Goal: Information Seeking & Learning: Learn about a topic

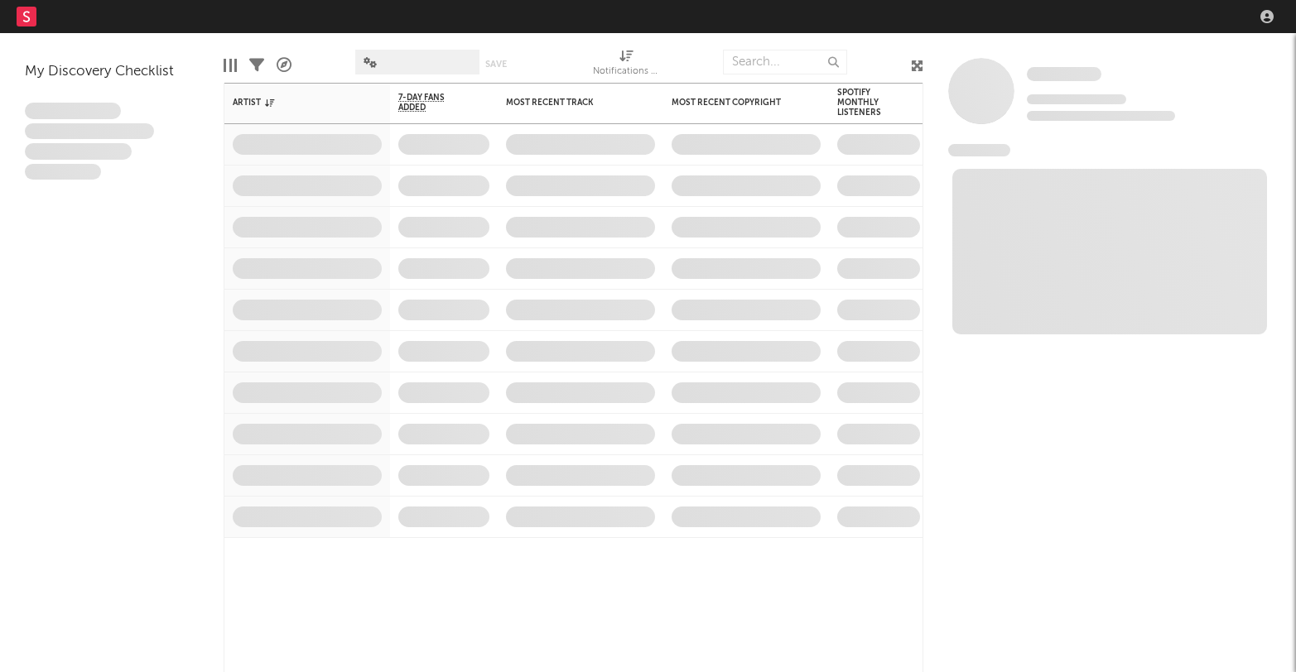
click at [1079, 13] on nav "Dashboard Discovery Assistant Charts Leads" at bounding box center [648, 16] width 1296 height 33
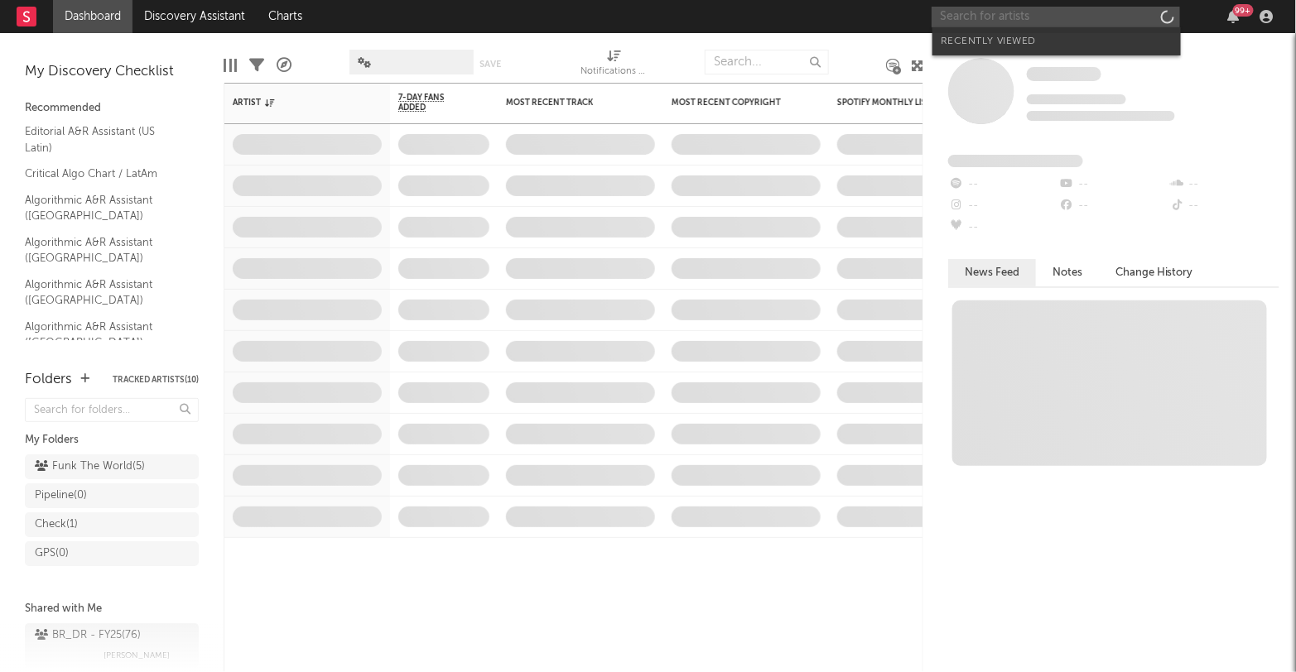
click at [966, 20] on input "text" at bounding box center [1055, 17] width 248 height 21
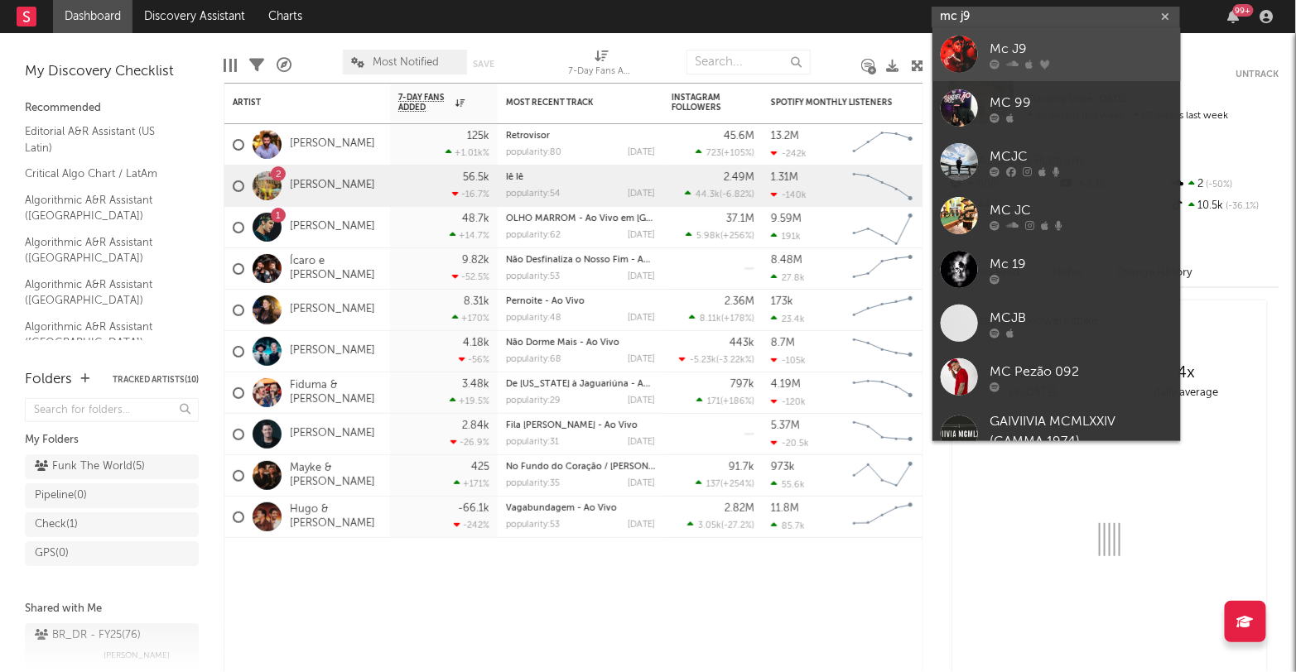
type input "mc j9"
click at [1008, 36] on link "Mc J9" at bounding box center [1056, 54] width 248 height 54
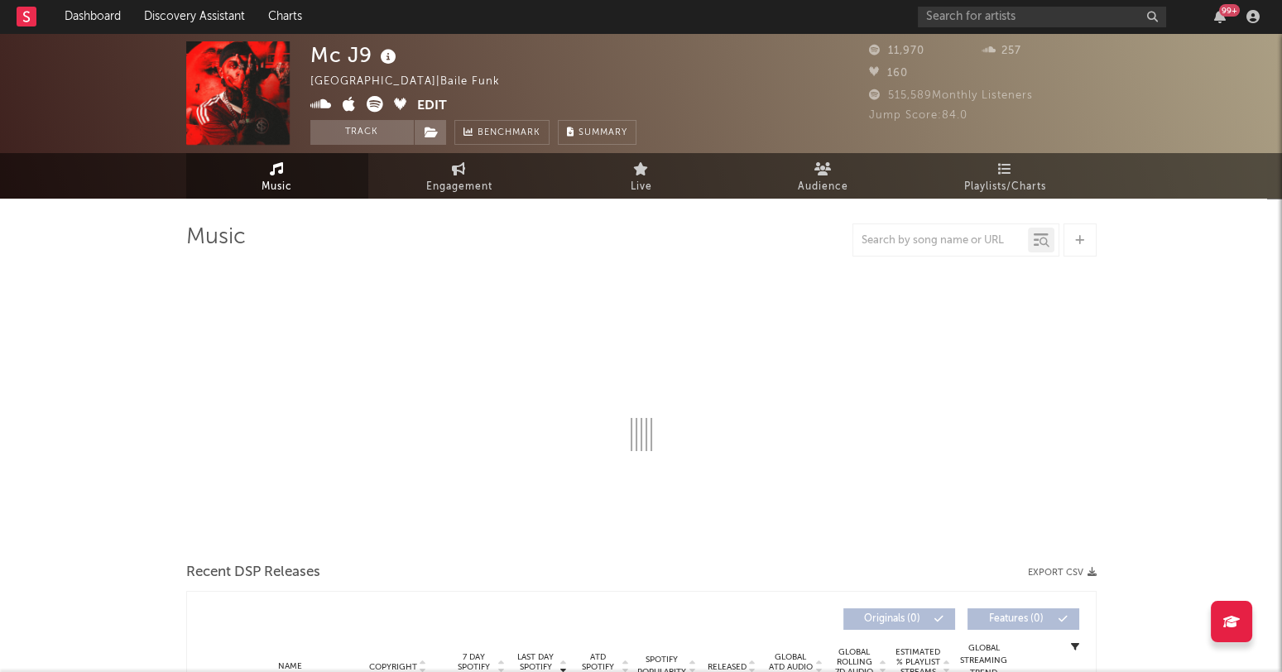
select select "6m"
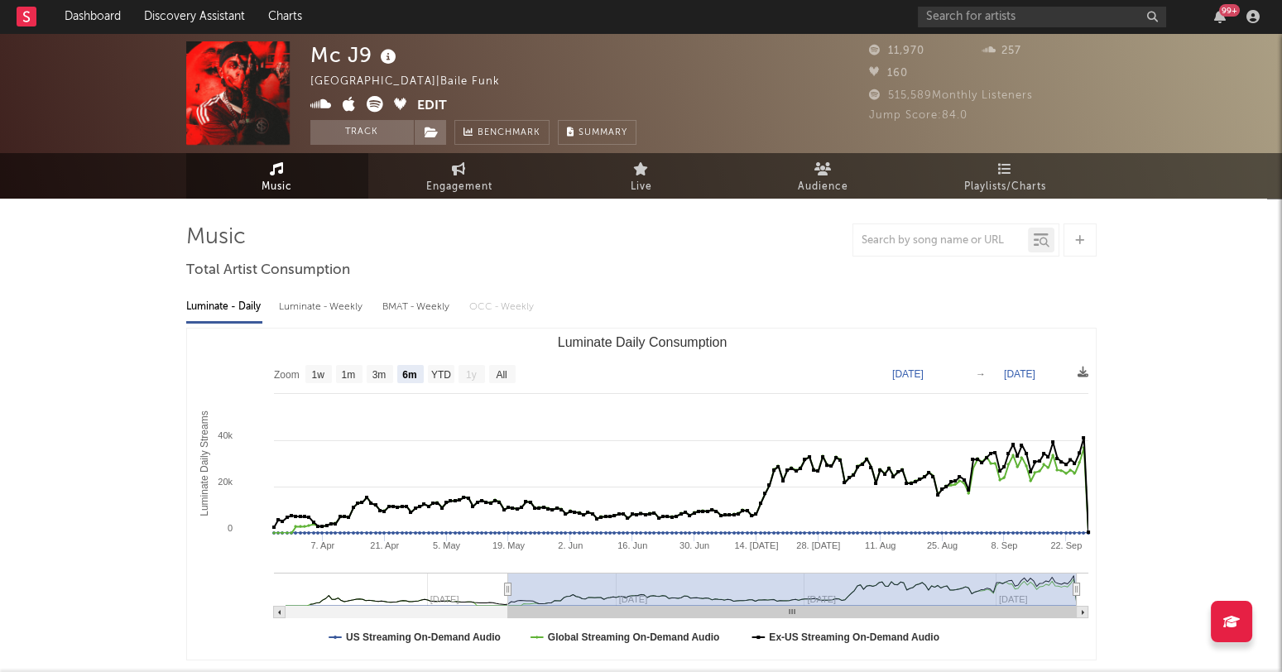
click at [351, 309] on div "Luminate - Weekly" at bounding box center [322, 307] width 87 height 28
select select "6m"
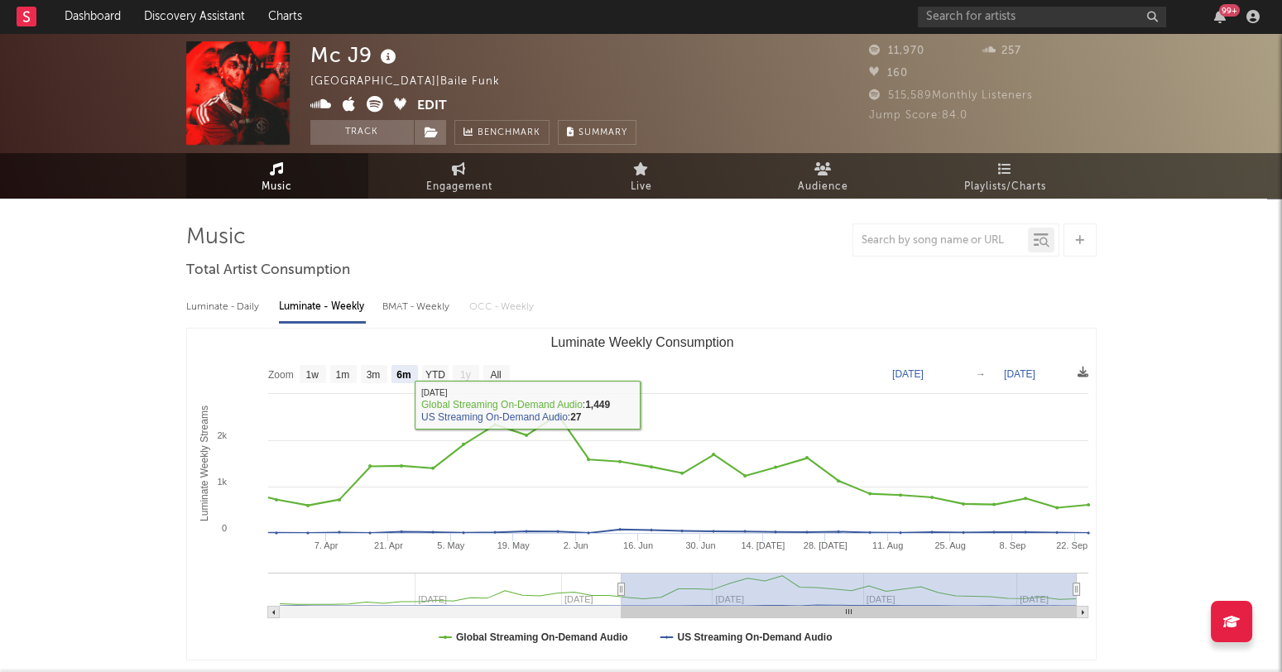
click at [225, 306] on div "Luminate - Daily" at bounding box center [224, 307] width 76 height 28
select select "6m"
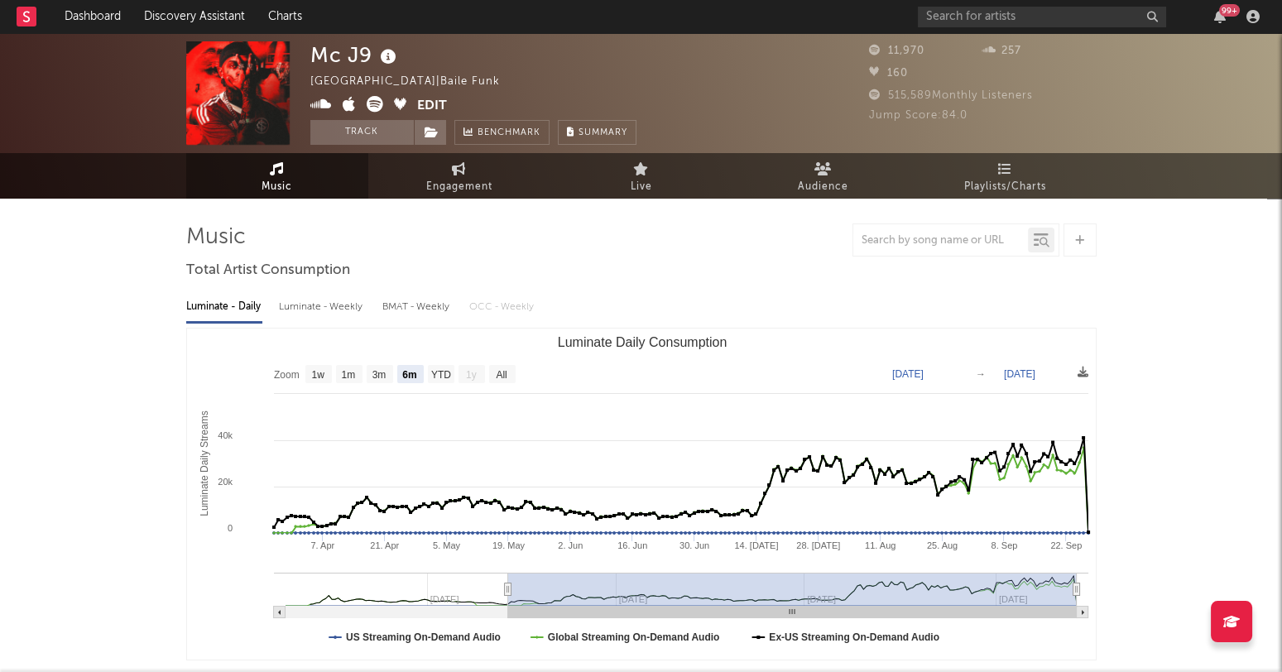
click at [783, 224] on div at bounding box center [641, 240] width 911 height 33
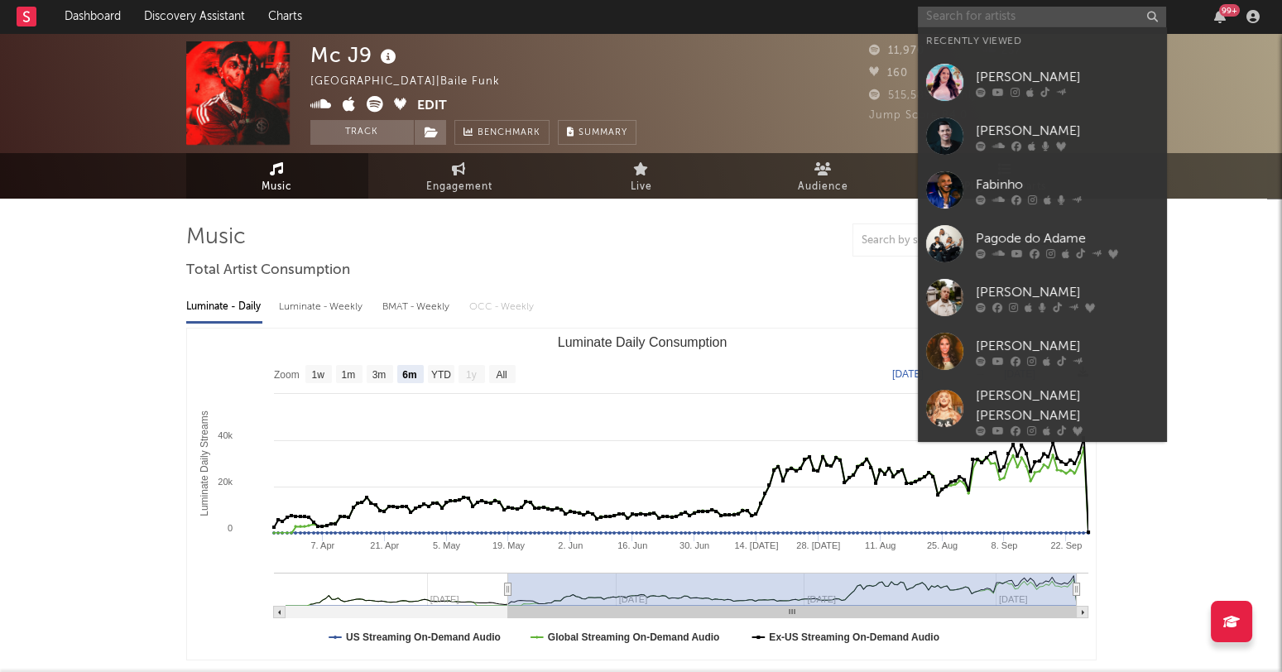
click at [974, 15] on input "text" at bounding box center [1042, 17] width 248 height 21
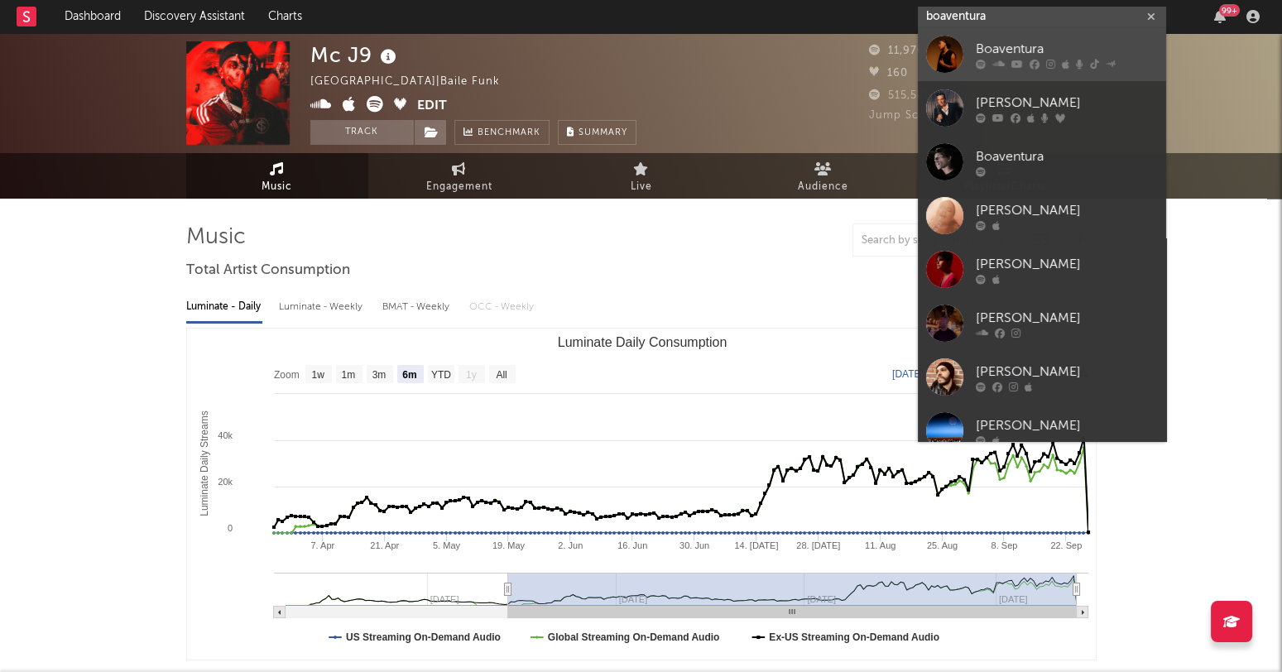
type input "boaventura"
click at [1010, 37] on link "Boaventura" at bounding box center [1042, 54] width 248 height 54
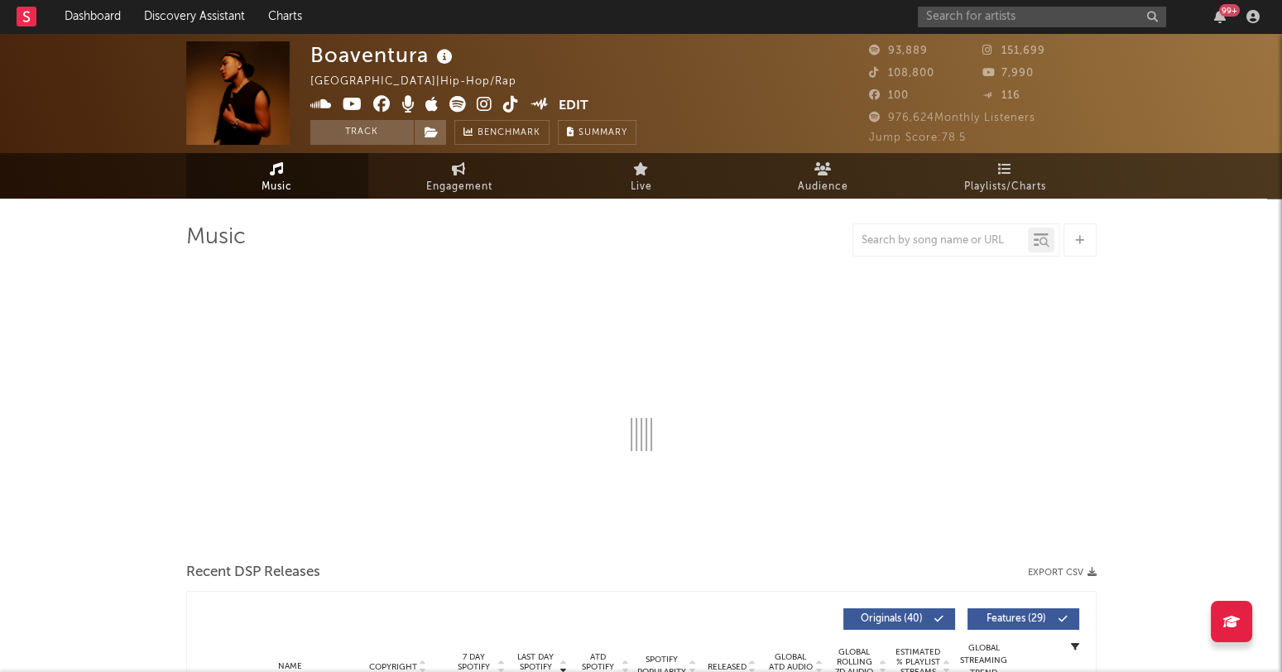
select select "6m"
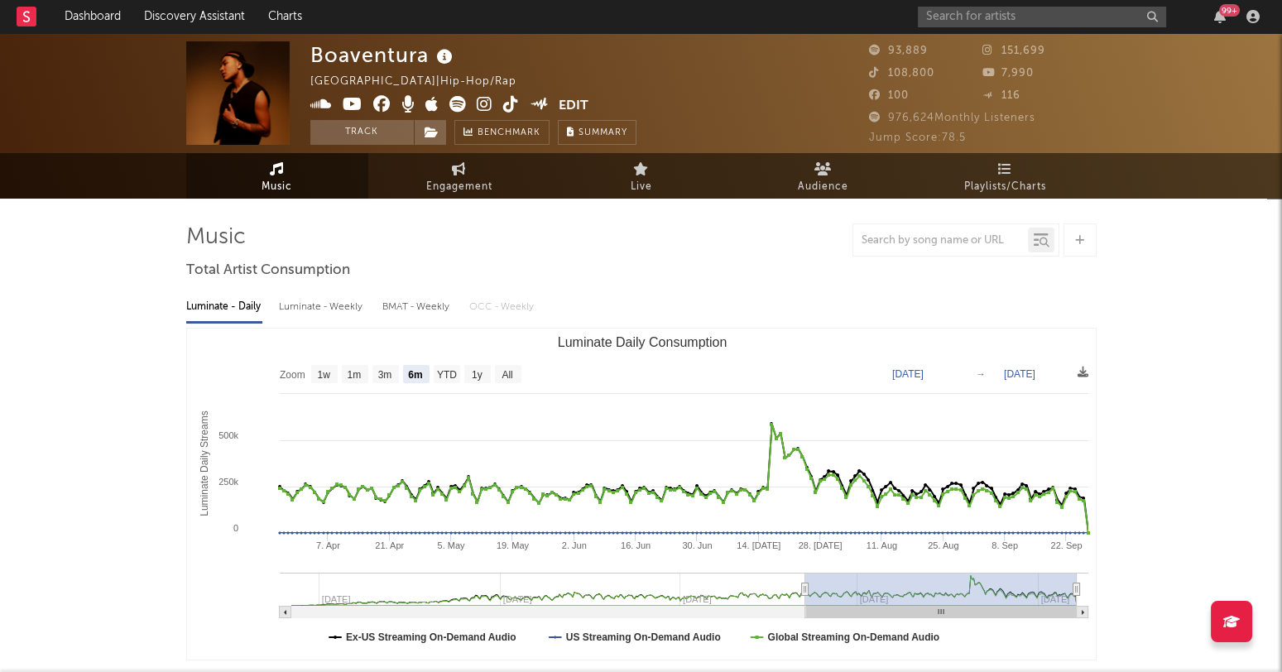
click at [298, 312] on div "Luminate - Weekly" at bounding box center [322, 307] width 87 height 28
select select "6m"
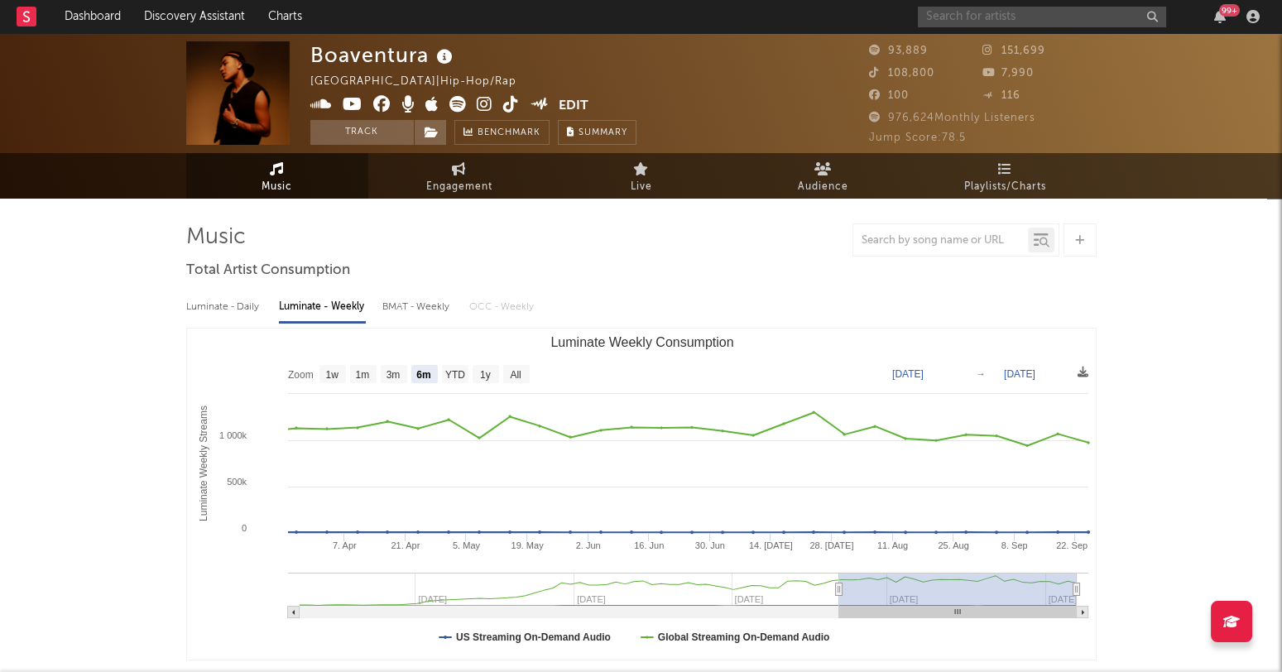
click at [1000, 12] on input "text" at bounding box center [1042, 17] width 248 height 21
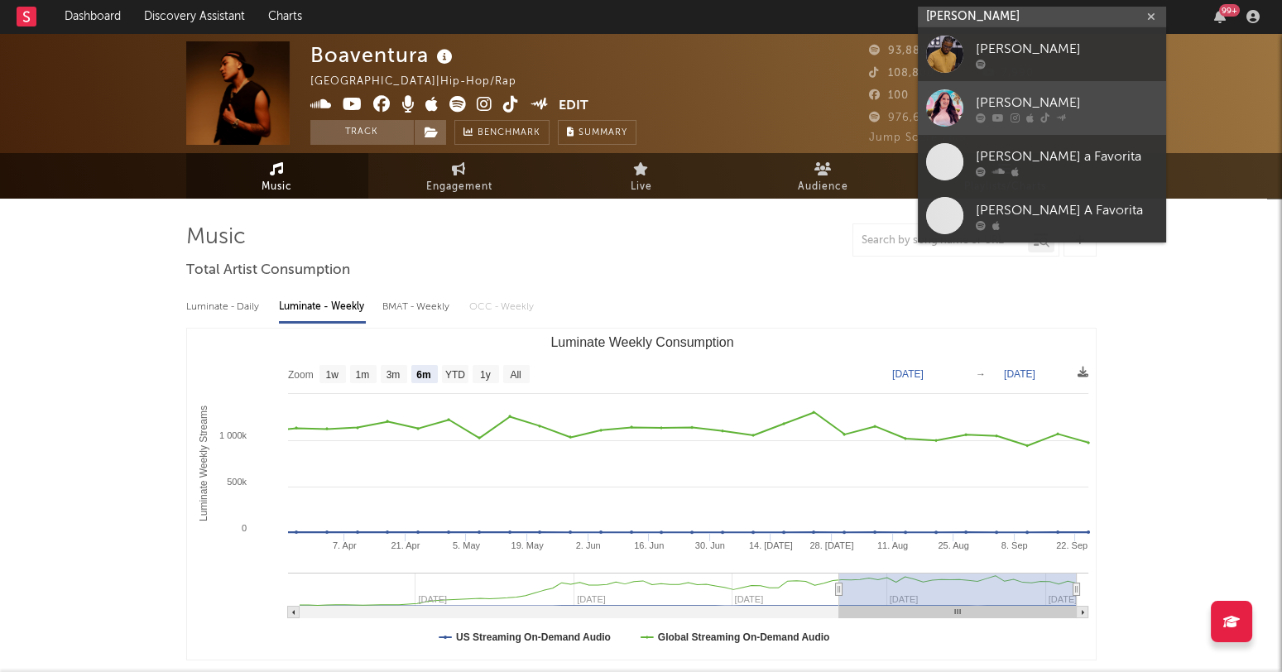
type input "raphael santos"
click at [1008, 96] on div "[PERSON_NAME]" at bounding box center [1067, 104] width 182 height 20
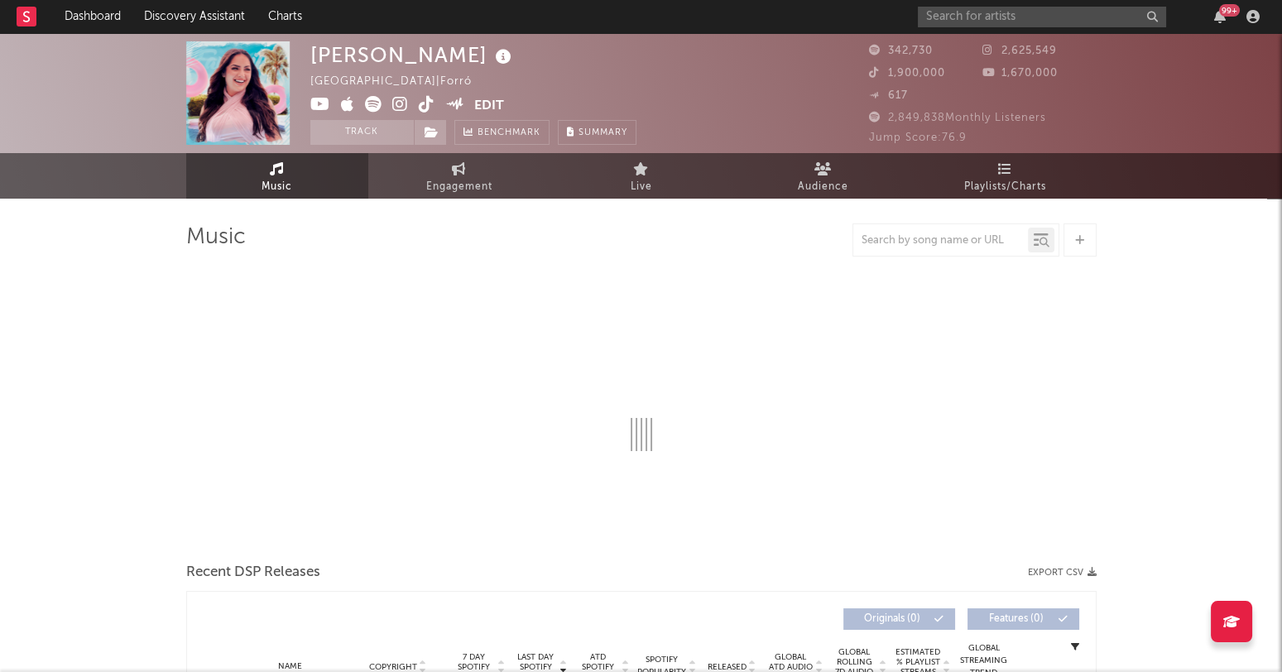
select select "6m"
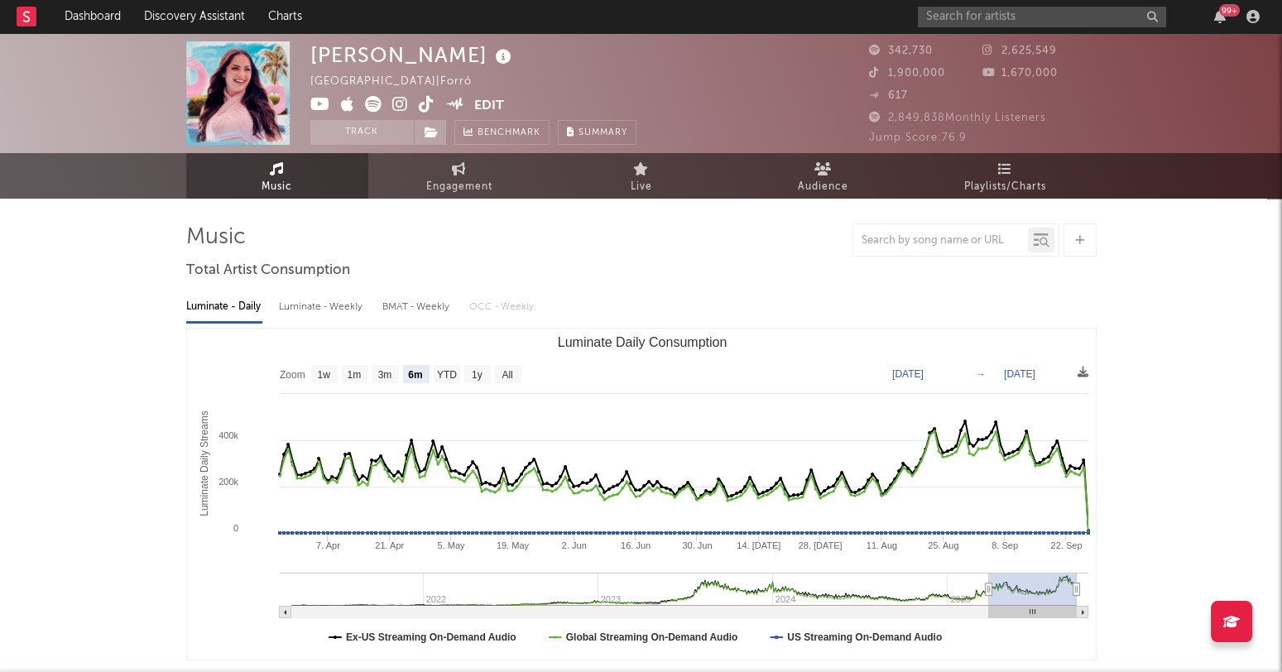
click at [335, 306] on div "Luminate - Weekly" at bounding box center [322, 307] width 87 height 28
select select "6m"
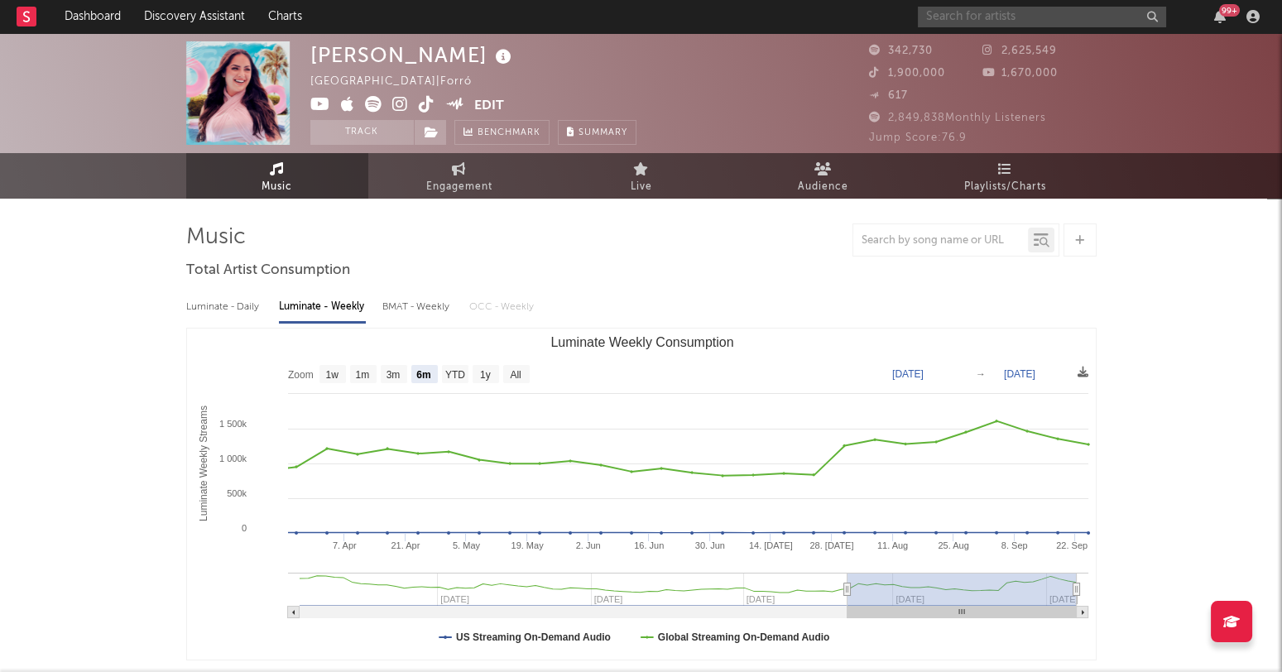
click at [977, 7] on input "text" at bounding box center [1042, 17] width 248 height 21
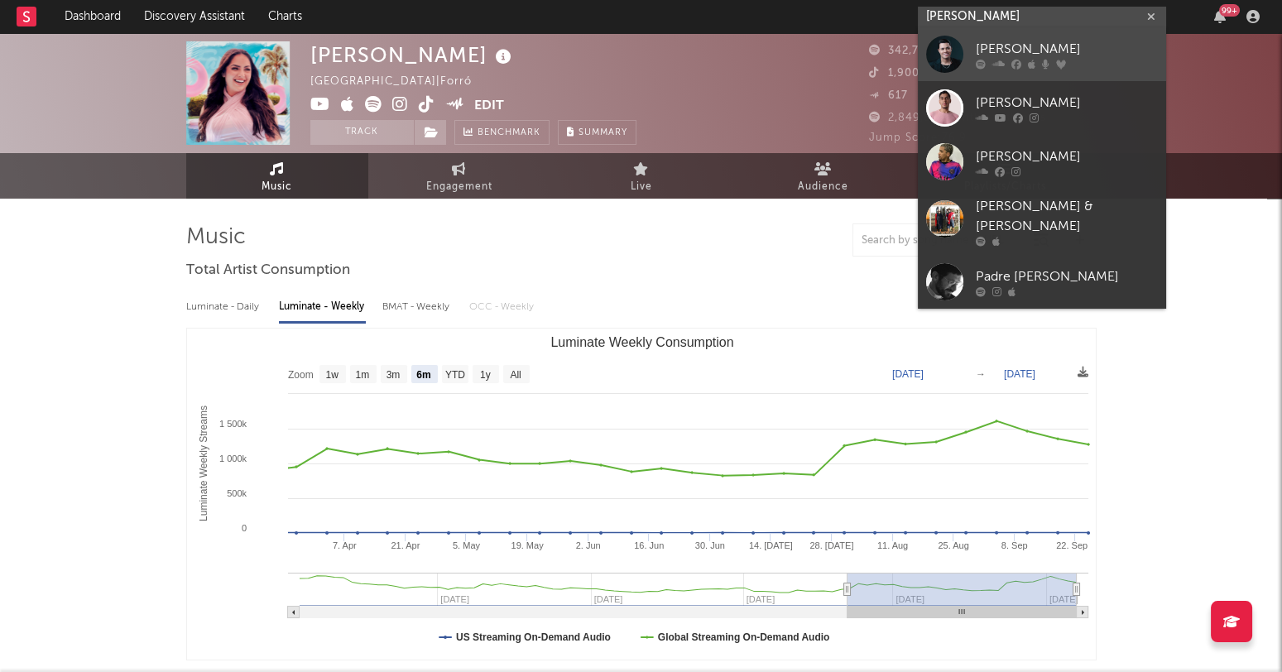
type input "felipe araujo"
click at [1025, 49] on div "[PERSON_NAME]" at bounding box center [1067, 50] width 182 height 20
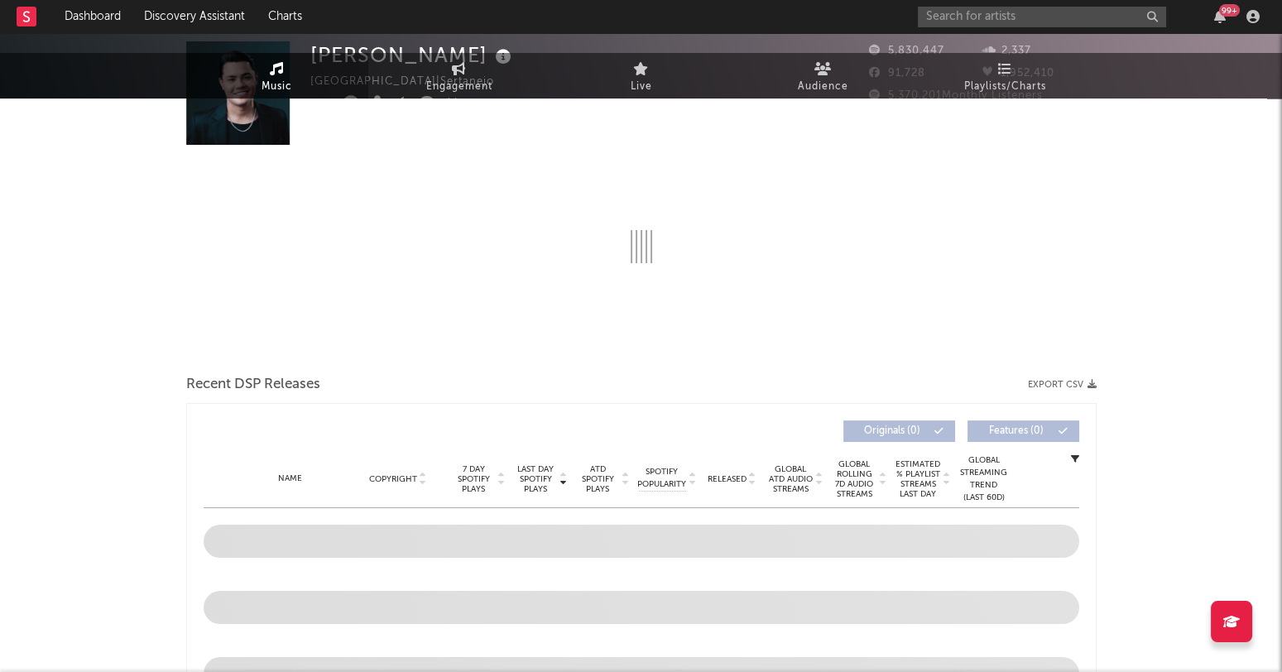
select select "6m"
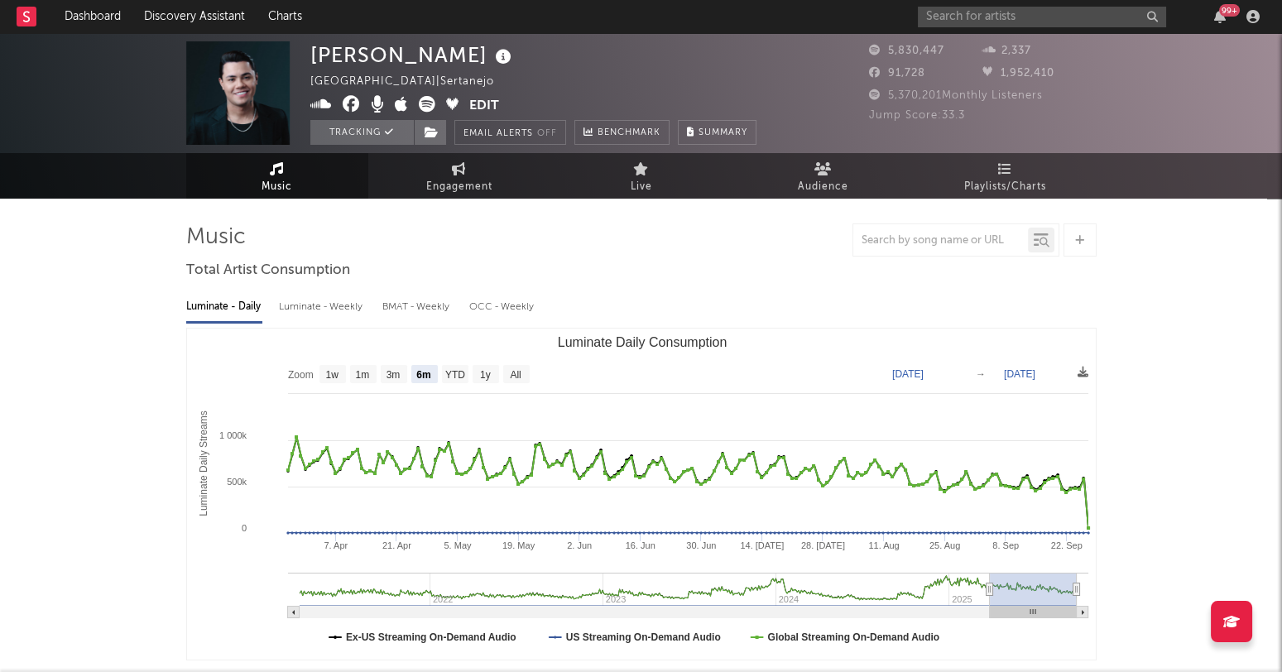
click at [329, 300] on div "Luminate - Weekly" at bounding box center [322, 307] width 87 height 28
select select "6m"
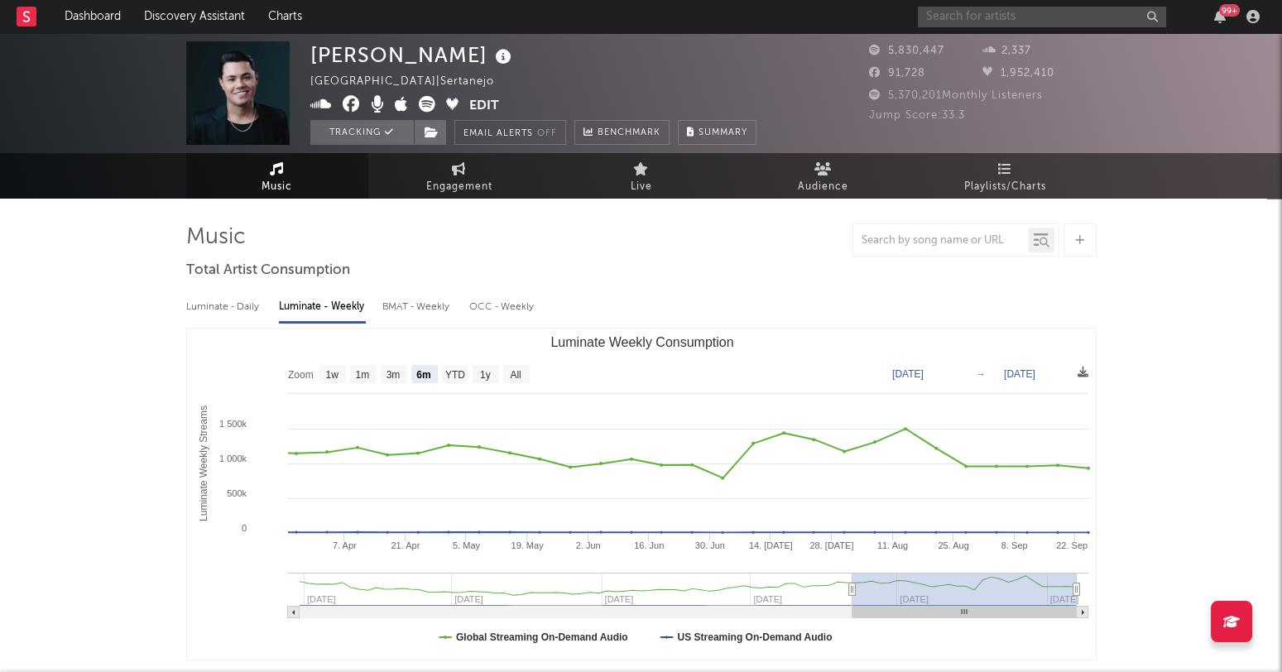
click at [976, 22] on input "text" at bounding box center [1042, 17] width 248 height 21
click at [1007, 15] on input "text" at bounding box center [1042, 17] width 248 height 21
type input "raphaela santos"
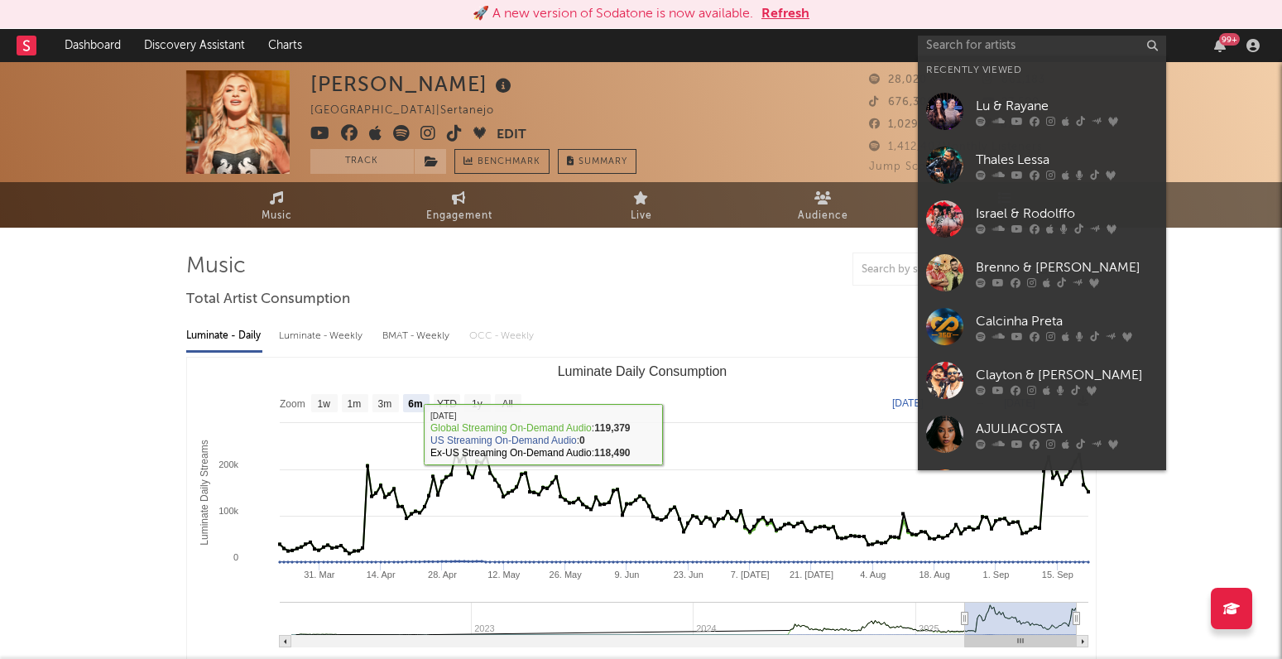
select select "6m"
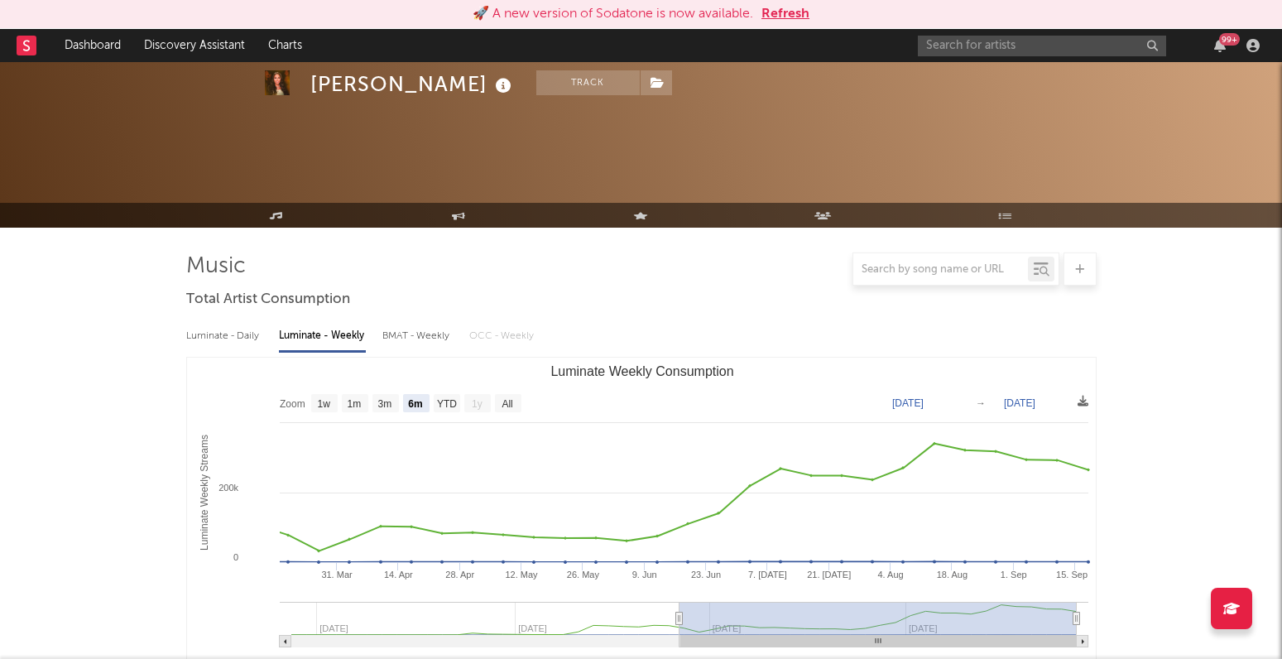
select select "6m"
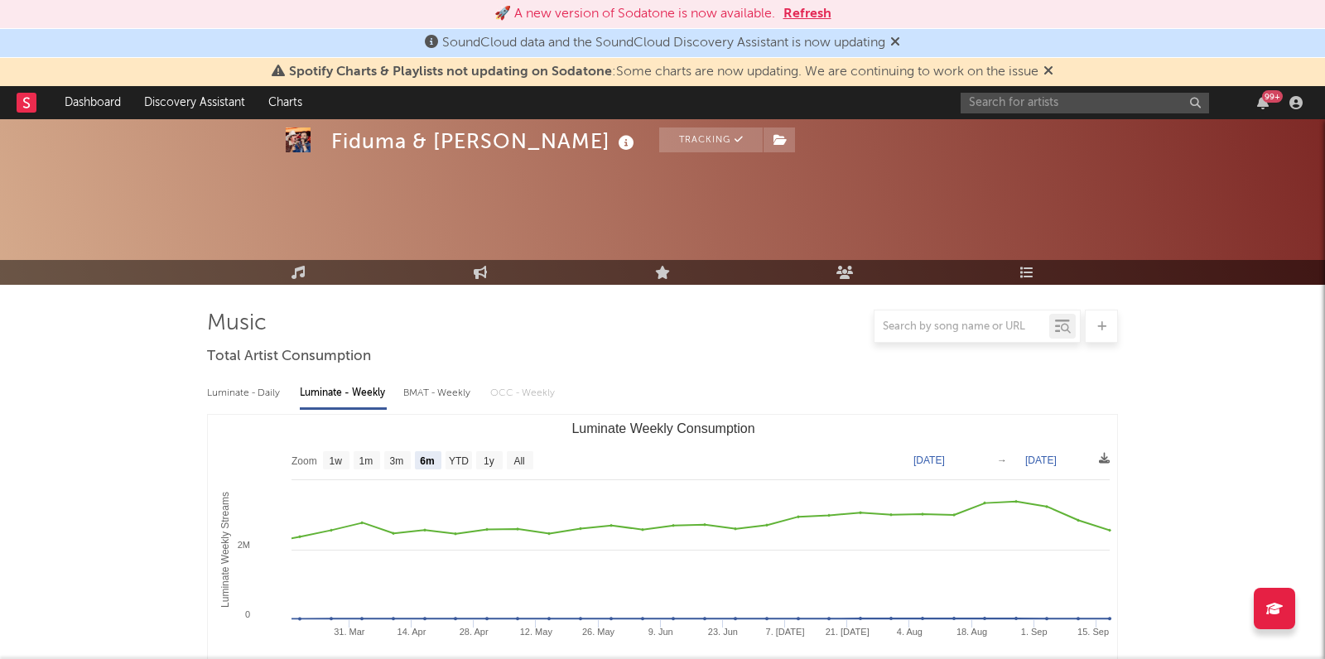
select select "6m"
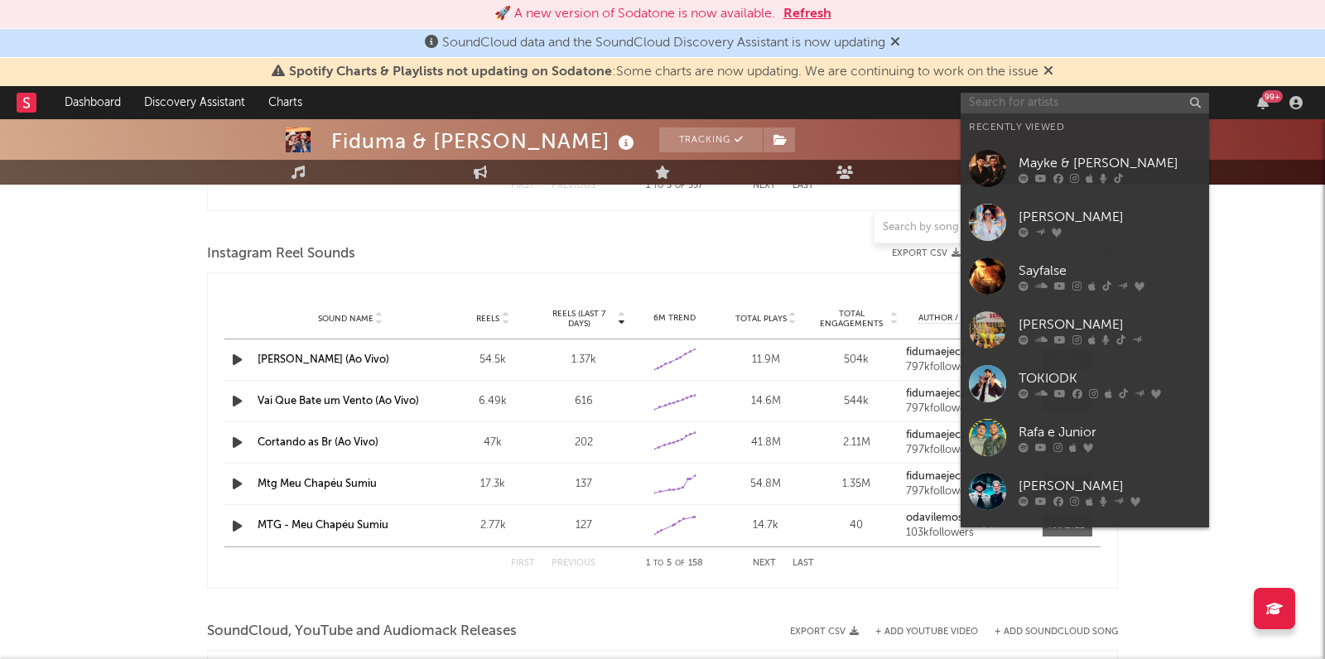
click at [996, 113] on input "text" at bounding box center [1084, 103] width 248 height 21
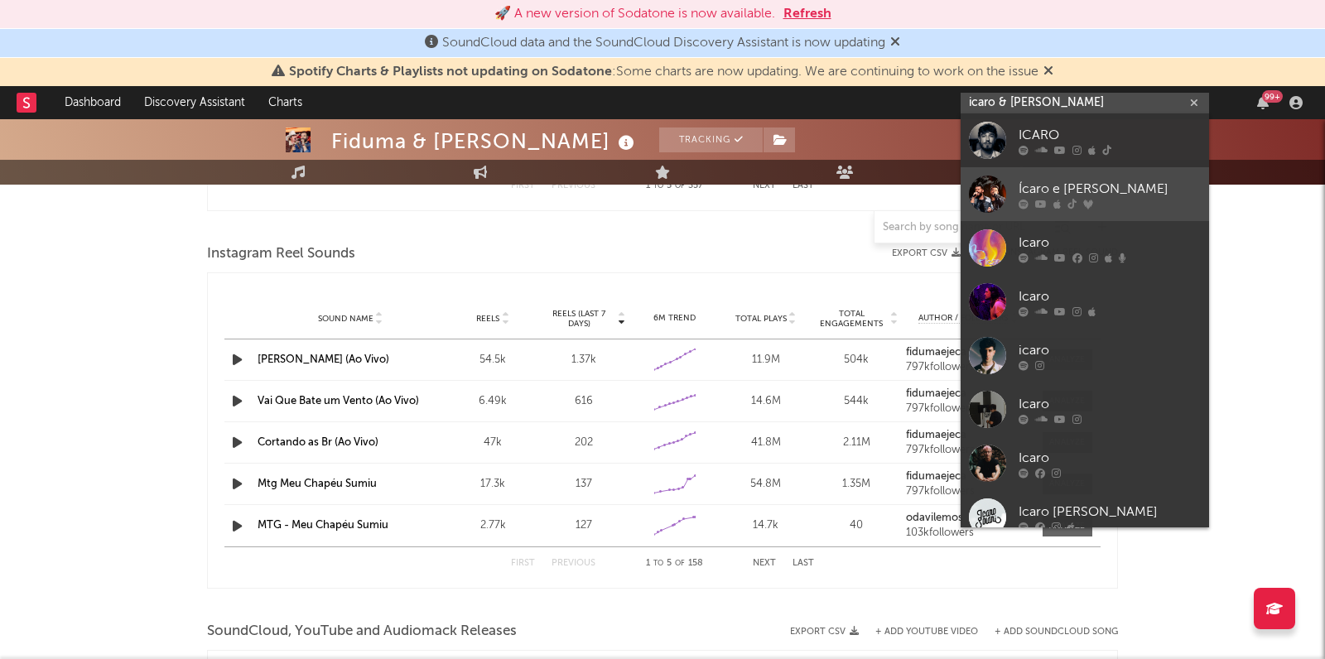
type input "icaro & gilmar"
click at [1045, 184] on div "Ícaro e [PERSON_NAME]" at bounding box center [1109, 190] width 182 height 20
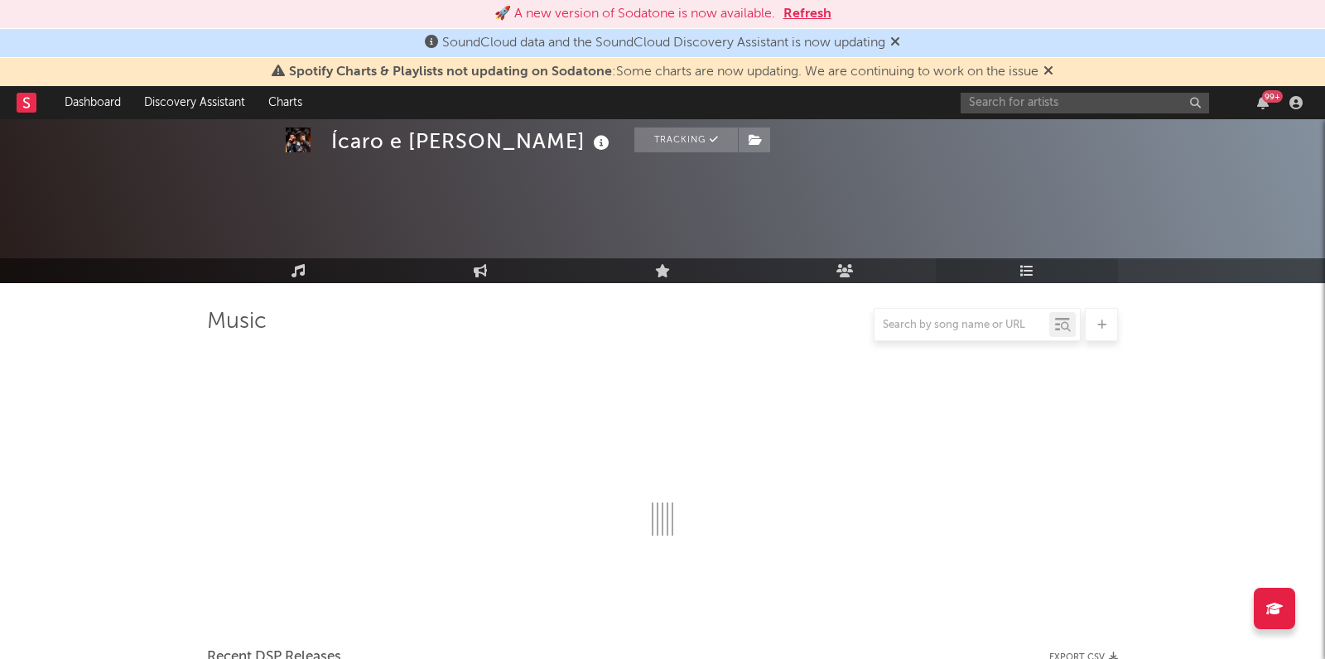
scroll to position [1474, 0]
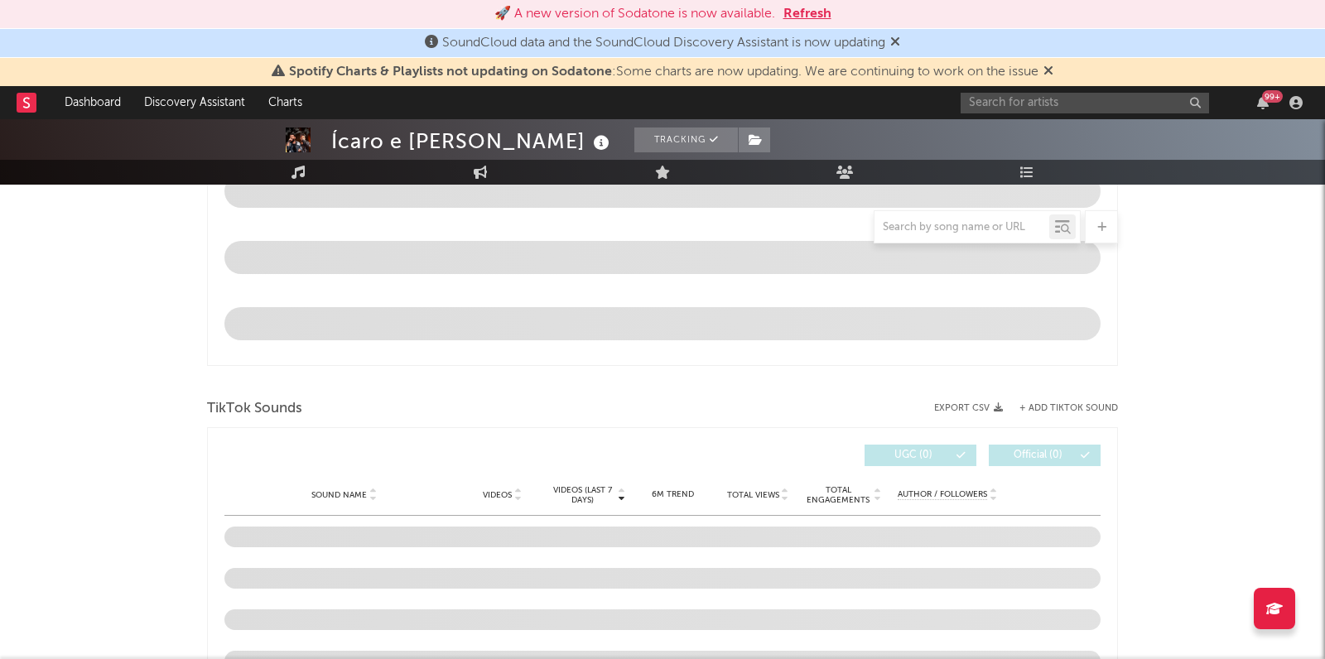
select select "6m"
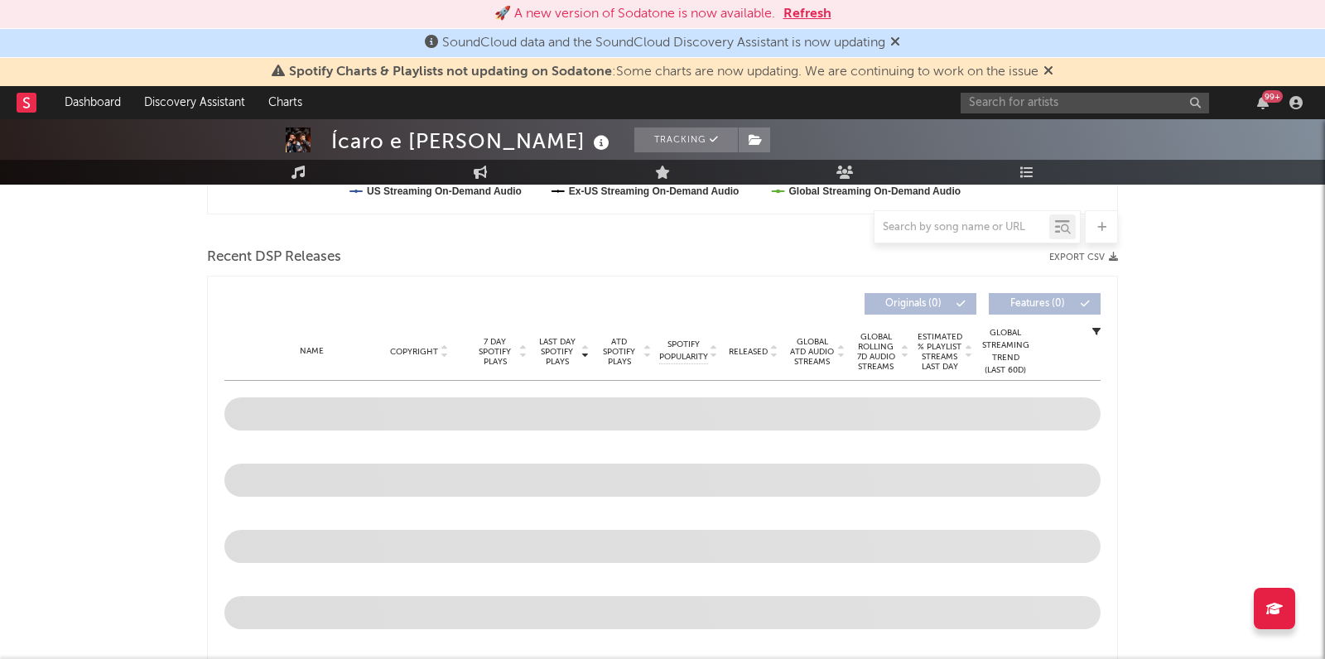
scroll to position [0, 0]
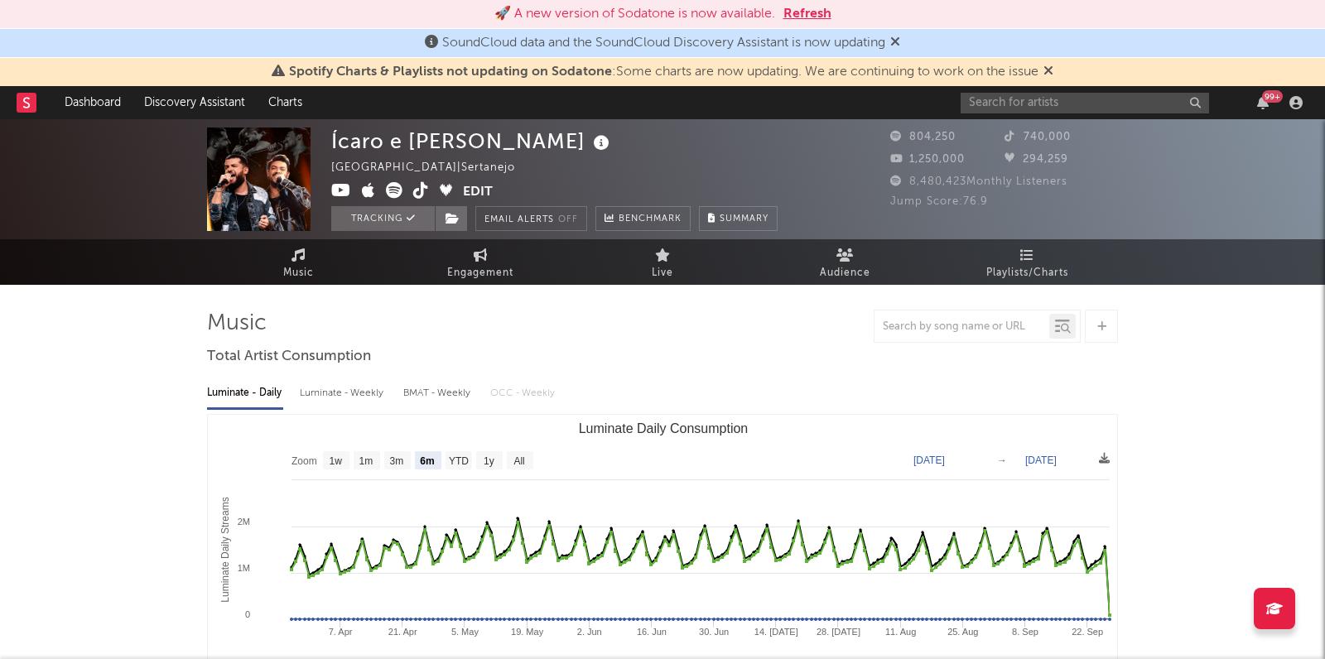
click at [352, 409] on div "Luminate - Daily Luminate - Weekly BMAT - Weekly OCC - Weekly Zoom 1w 1m 3m 6m …" at bounding box center [662, 561] width 911 height 380
click at [352, 394] on div "Luminate - Weekly" at bounding box center [343, 393] width 87 height 28
select select "6m"
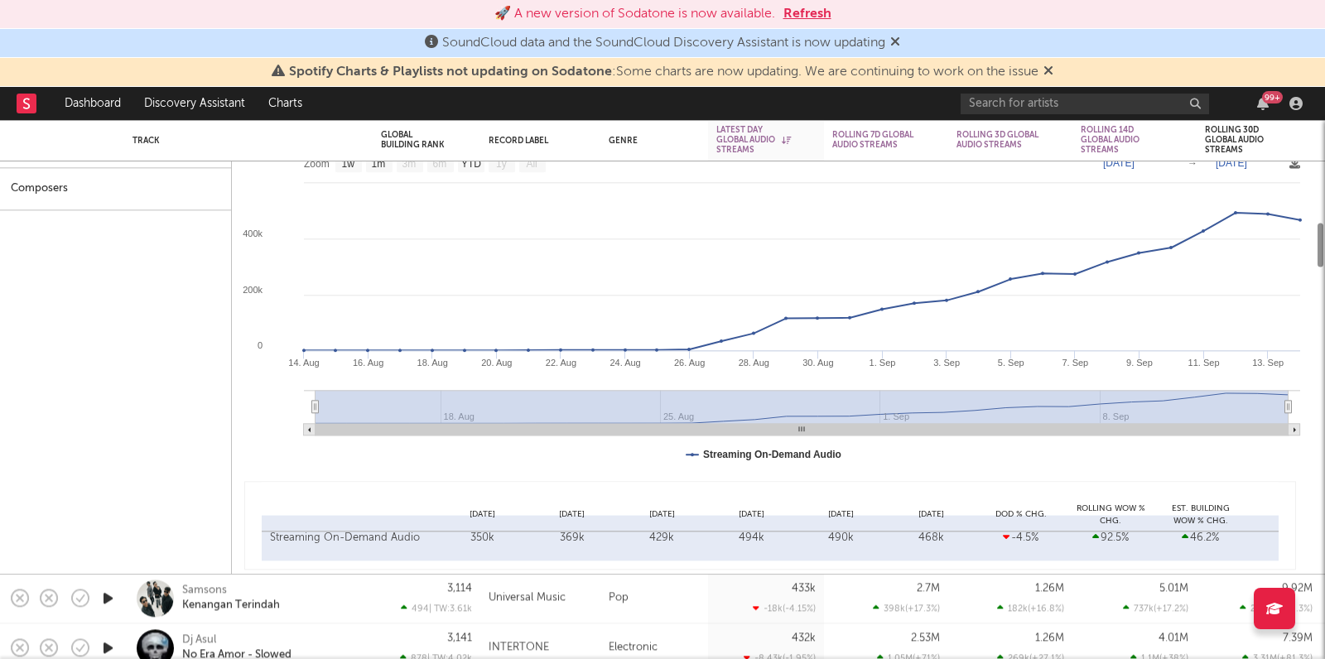
select select "1w"
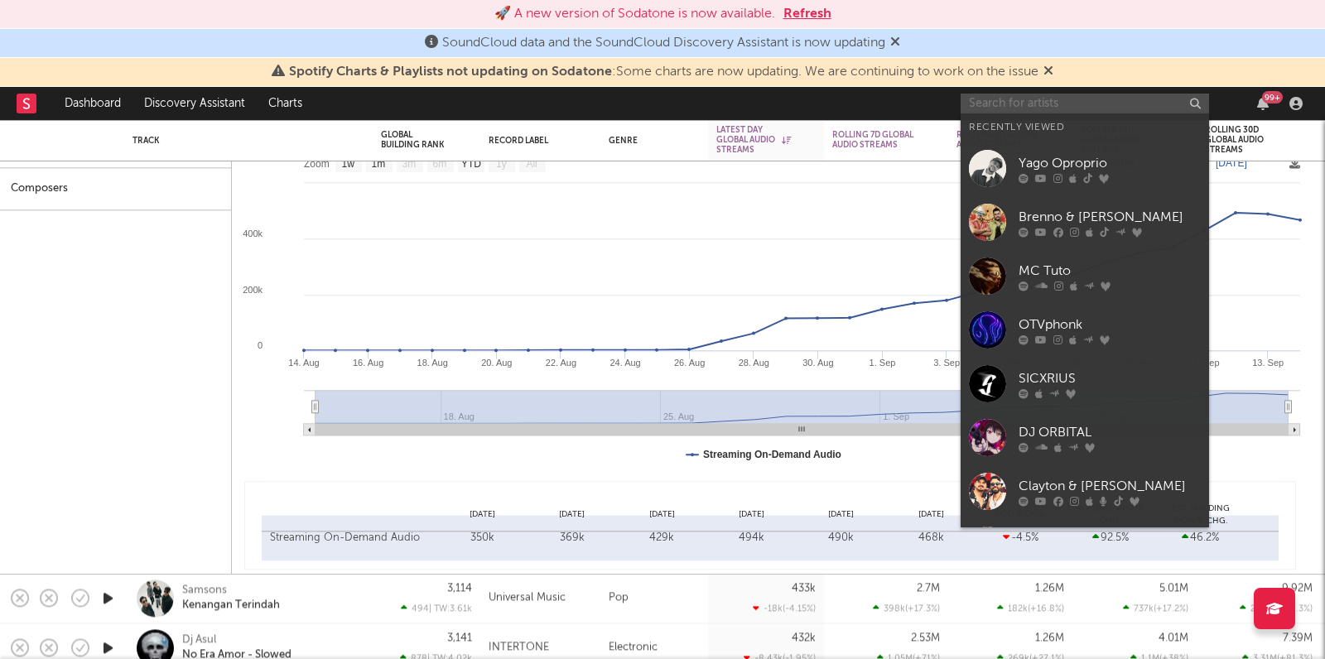
click at [1029, 97] on input "text" at bounding box center [1084, 104] width 248 height 21
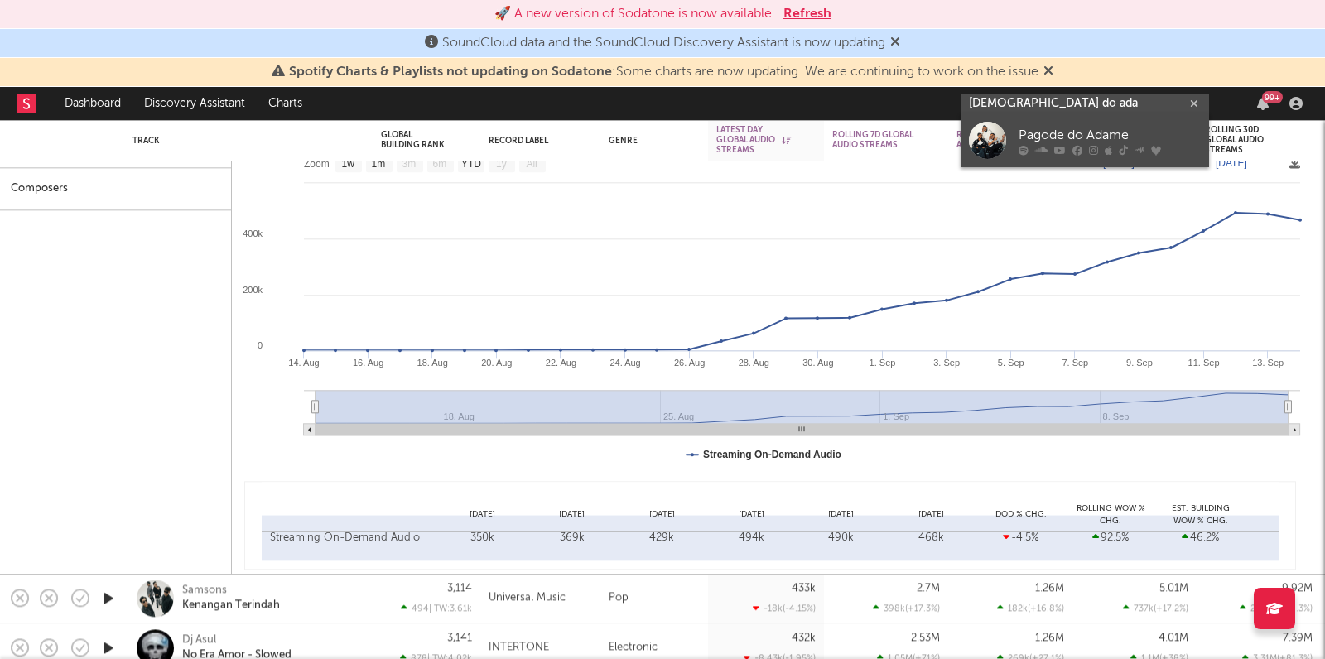
type input "pagode do ada"
click at [1067, 127] on div "Pagode do Adame" at bounding box center [1109, 136] width 182 height 20
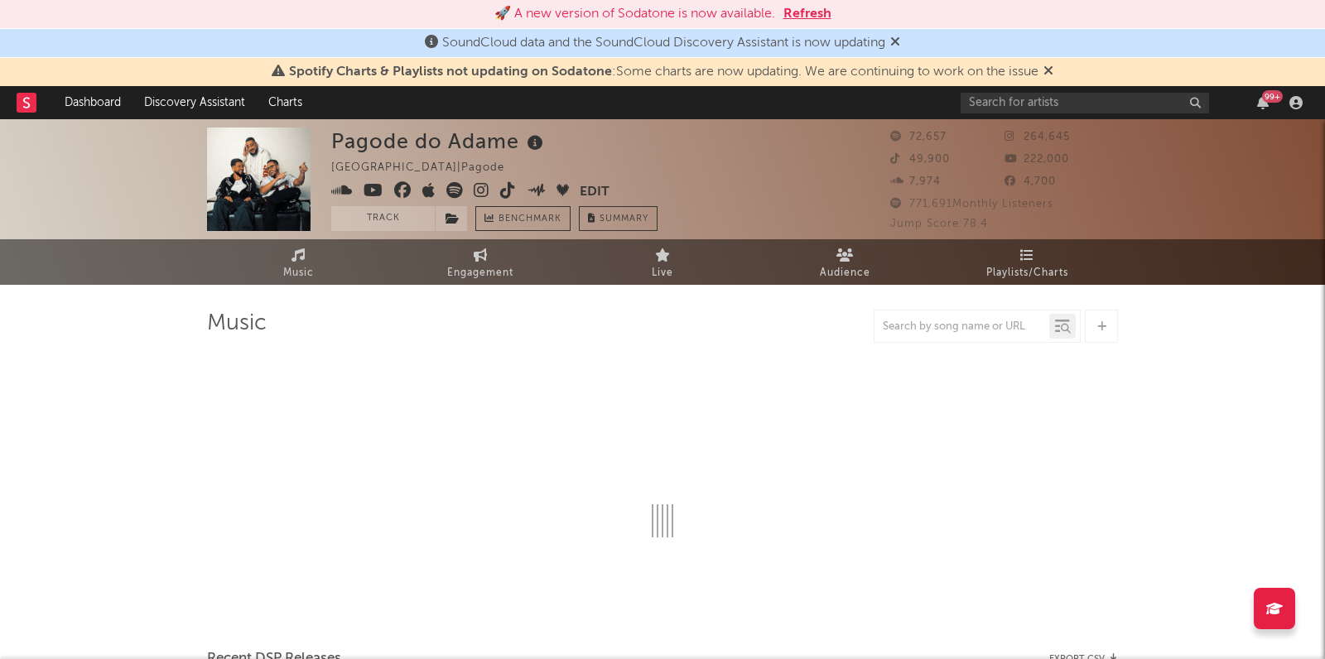
select select "6m"
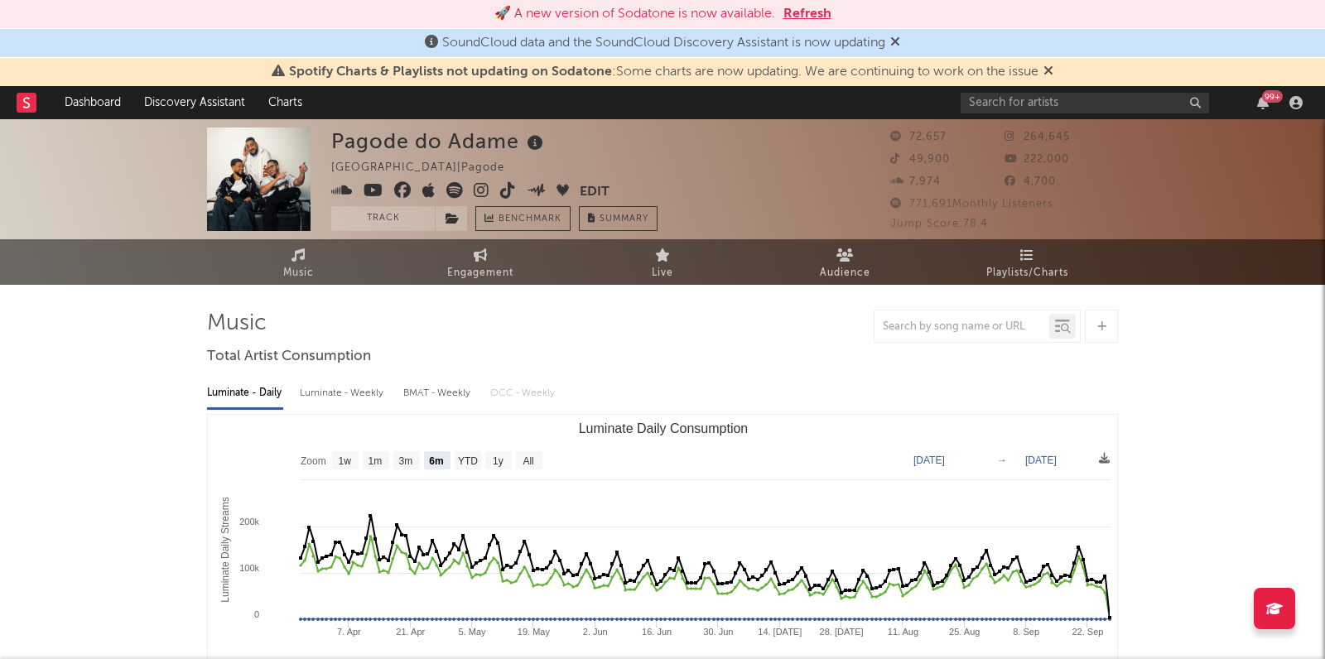
select select "6m"
click at [372, 392] on div "Luminate - Weekly" at bounding box center [343, 393] width 87 height 28
select select "6m"
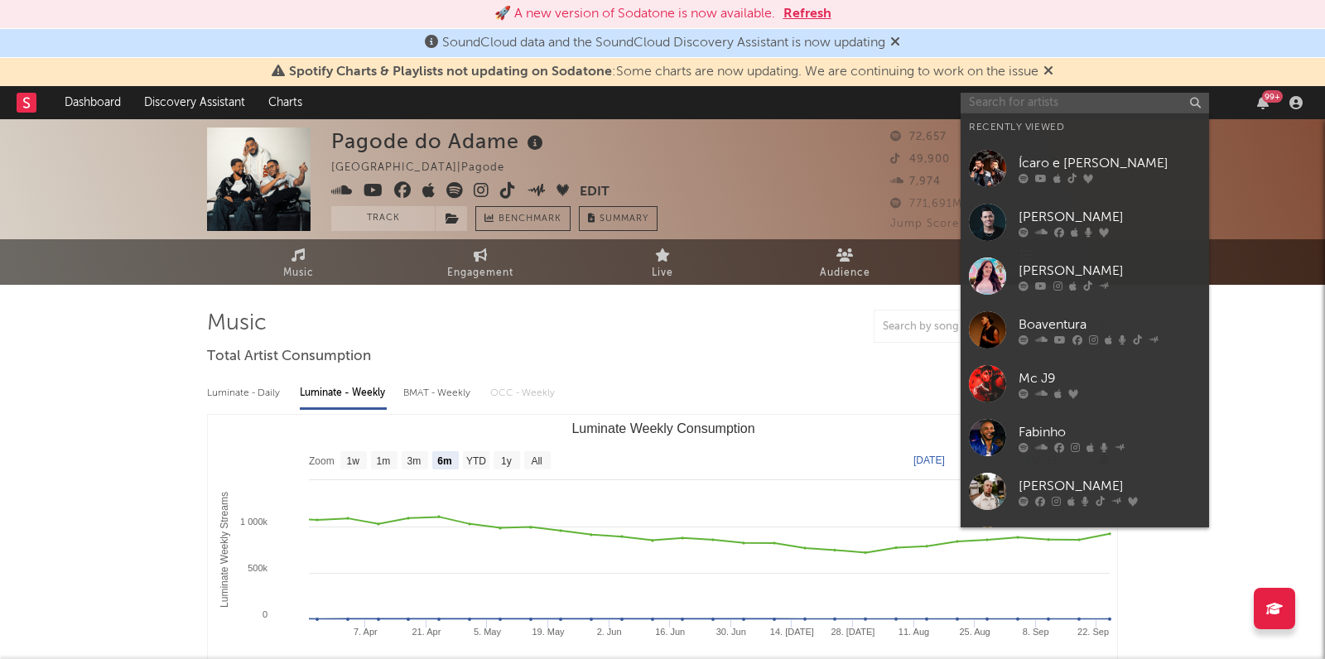
click at [989, 97] on input "text" at bounding box center [1084, 103] width 248 height 21
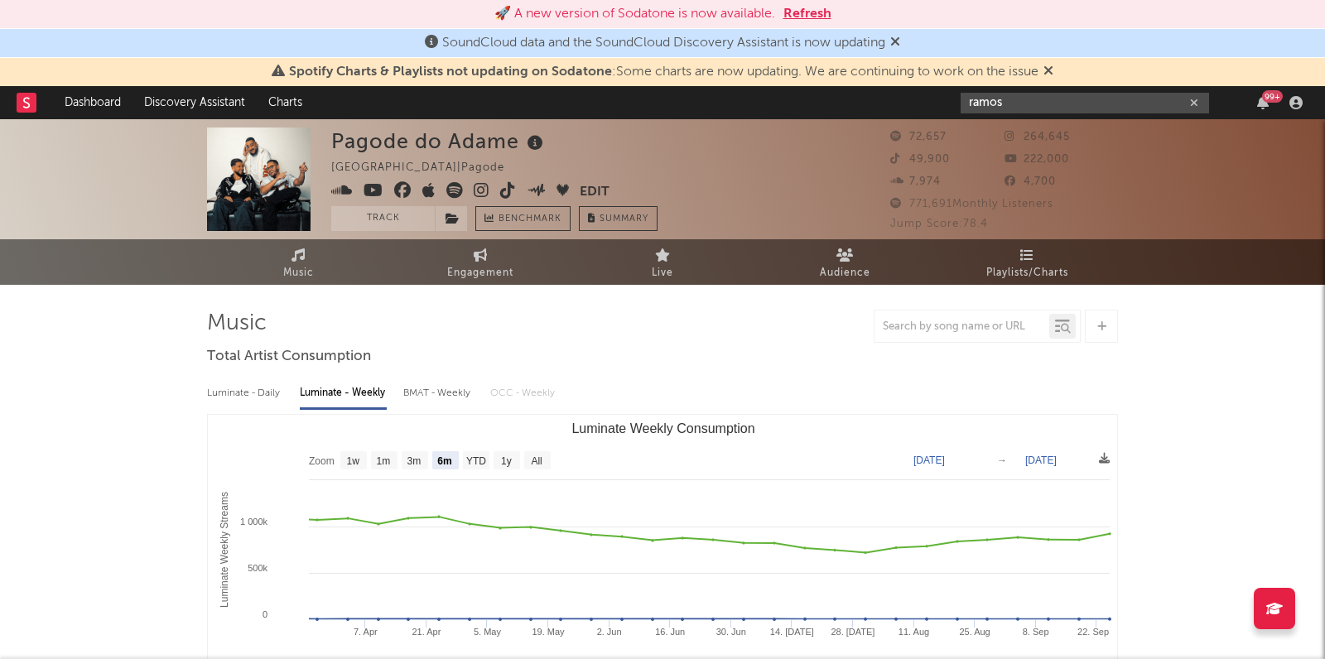
drag, startPoint x: 1023, startPoint y: 103, endPoint x: 927, endPoint y: 103, distance: 96.0
click at [927, 103] on nav "Dashboard Discovery Assistant Charts ramos 99 +" at bounding box center [662, 102] width 1325 height 33
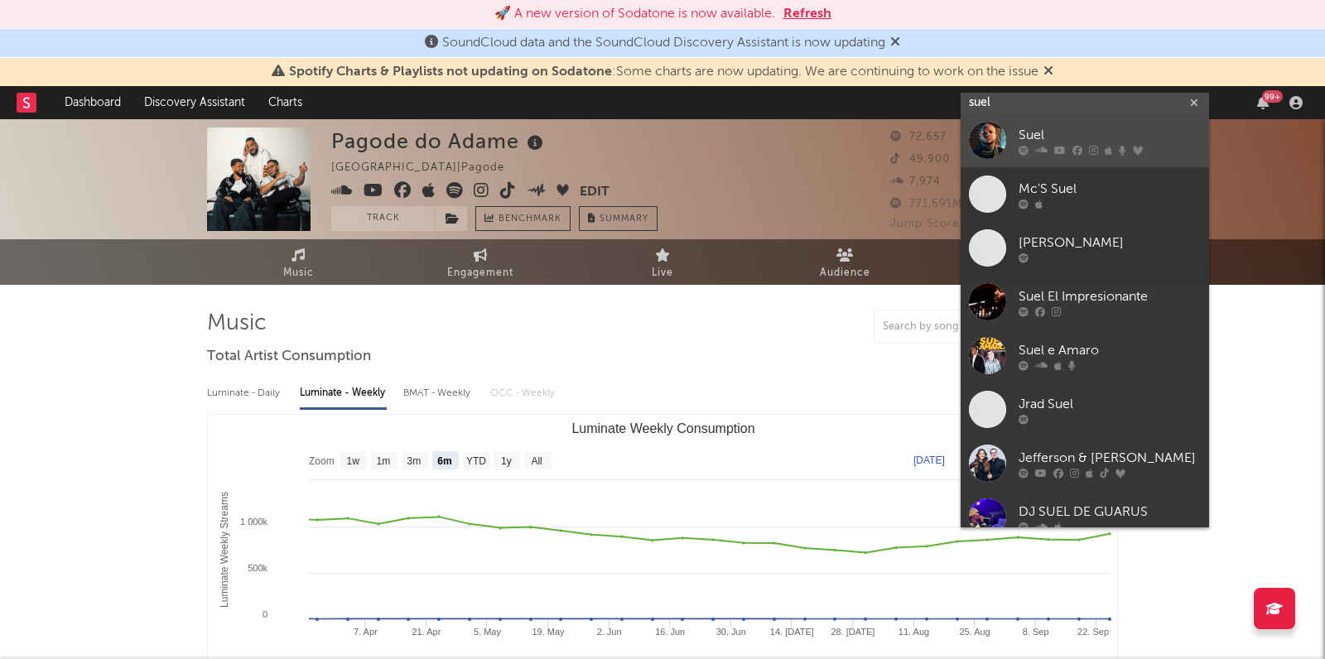
type input "suel"
click at [1032, 128] on div "Suel" at bounding box center [1109, 136] width 182 height 20
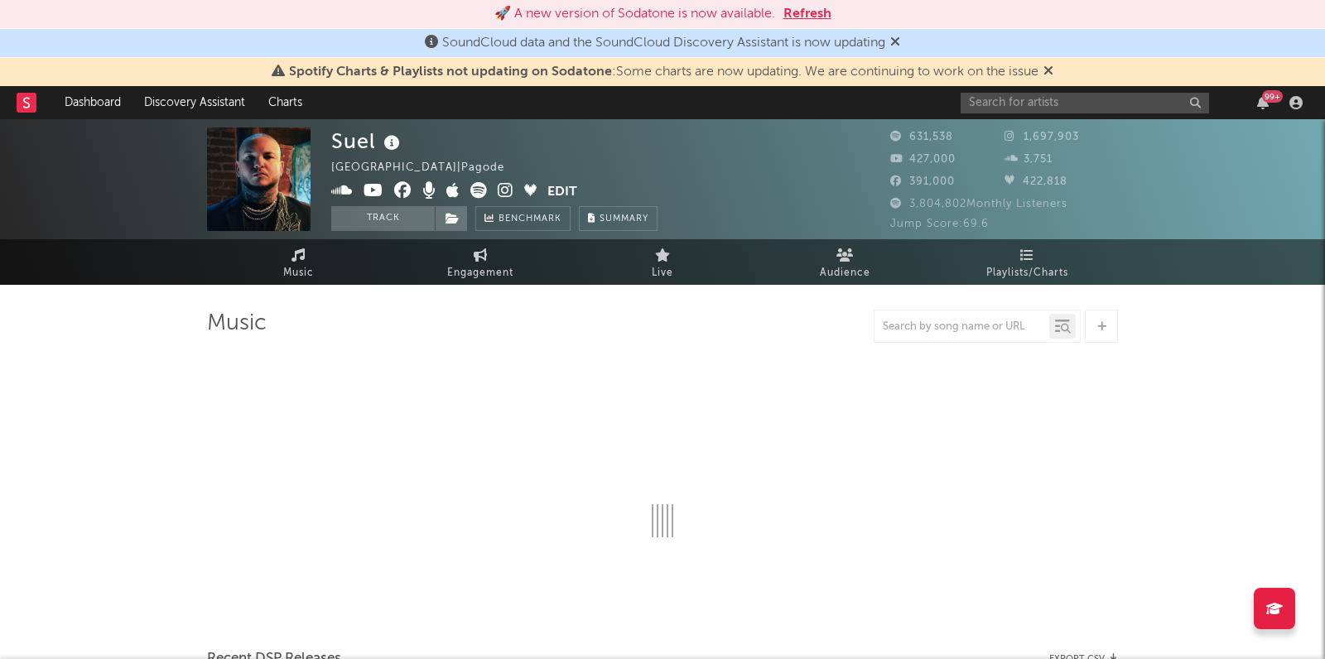
select select "6m"
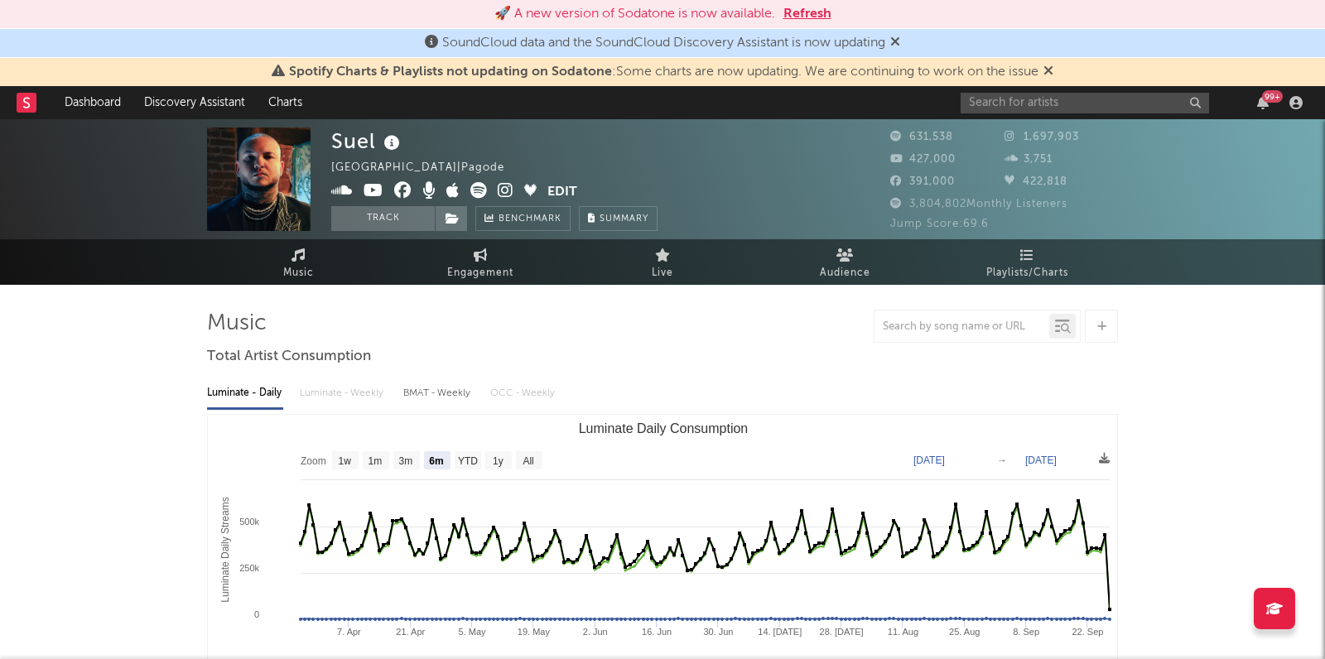
click at [372, 395] on div "Luminate - Daily Luminate - Weekly BMAT - Weekly OCC - Weekly" at bounding box center [662, 393] width 911 height 28
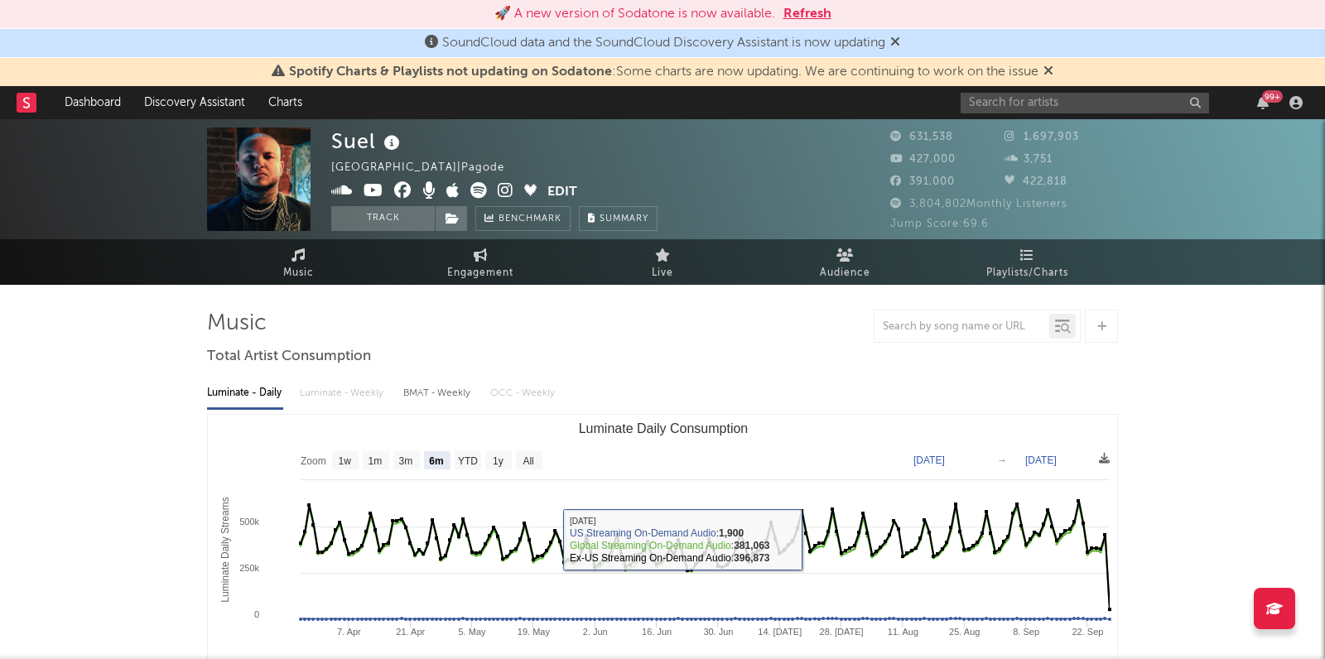
click at [849, 326] on div at bounding box center [662, 326] width 911 height 33
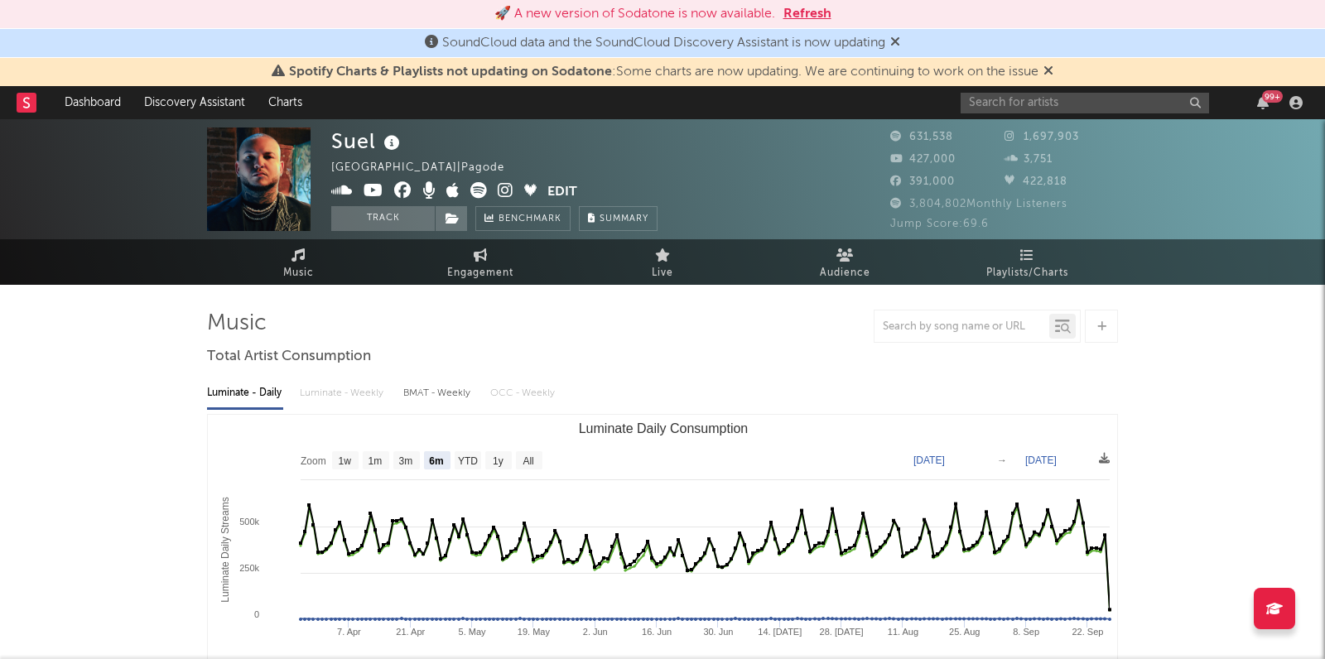
click at [446, 391] on div "BMAT - Weekly" at bounding box center [438, 393] width 70 height 28
select select "6m"
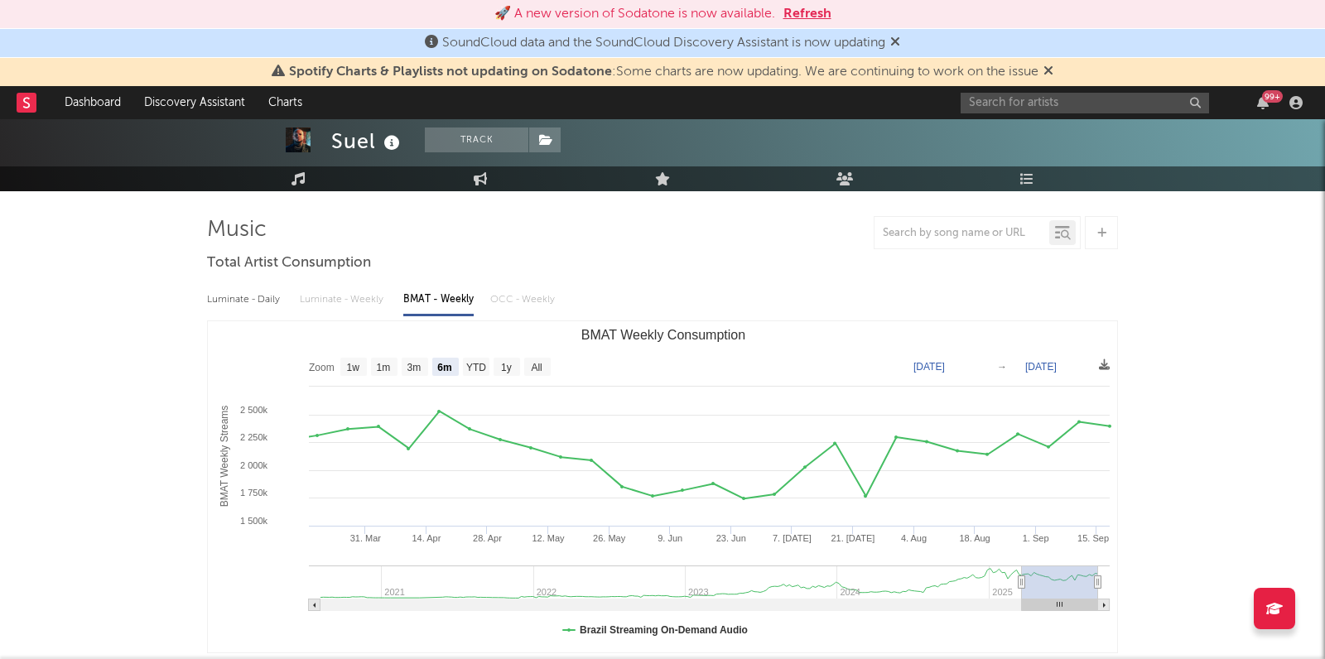
scroll to position [55, 0]
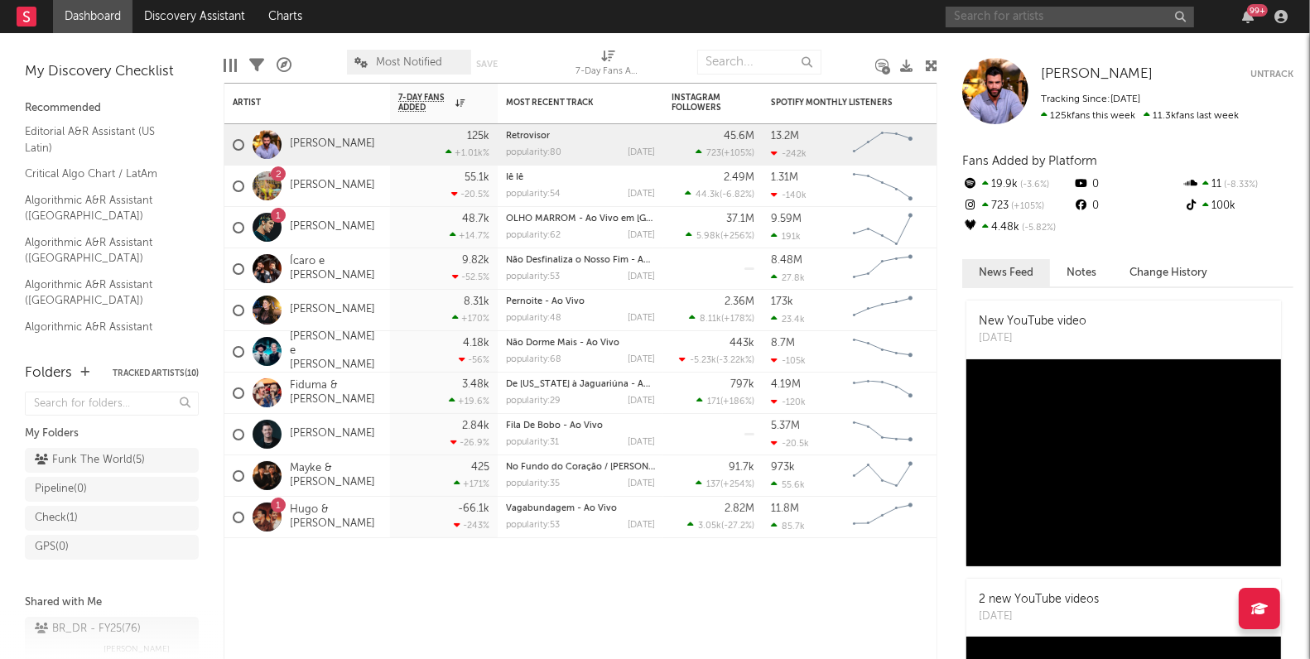
click at [1008, 12] on input "text" at bounding box center [1069, 17] width 248 height 21
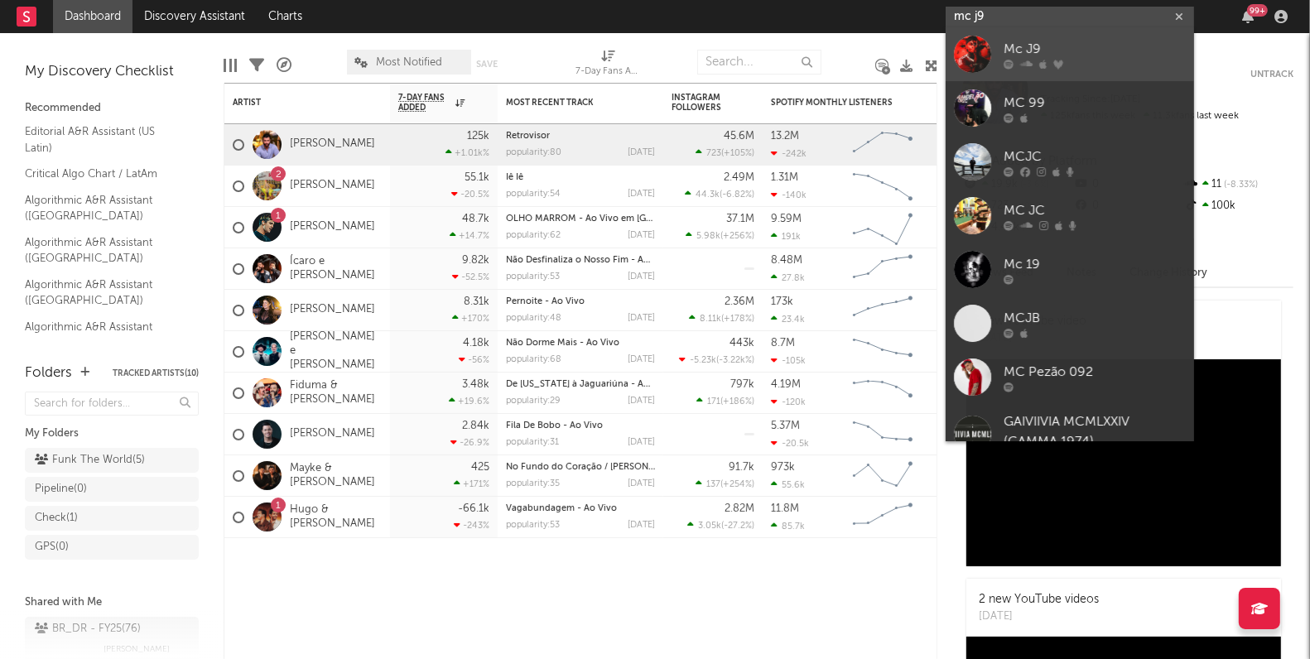
type input "mc j9"
click at [1015, 49] on div "Mc J9" at bounding box center [1094, 50] width 182 height 20
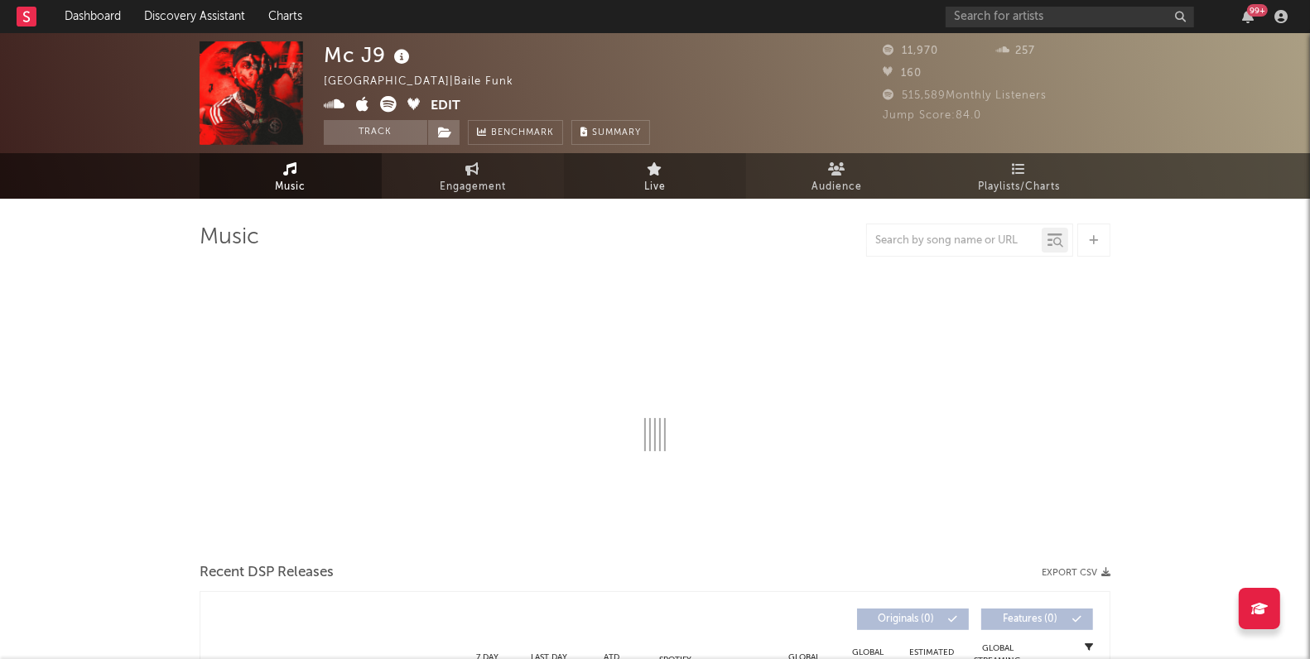
select select "6m"
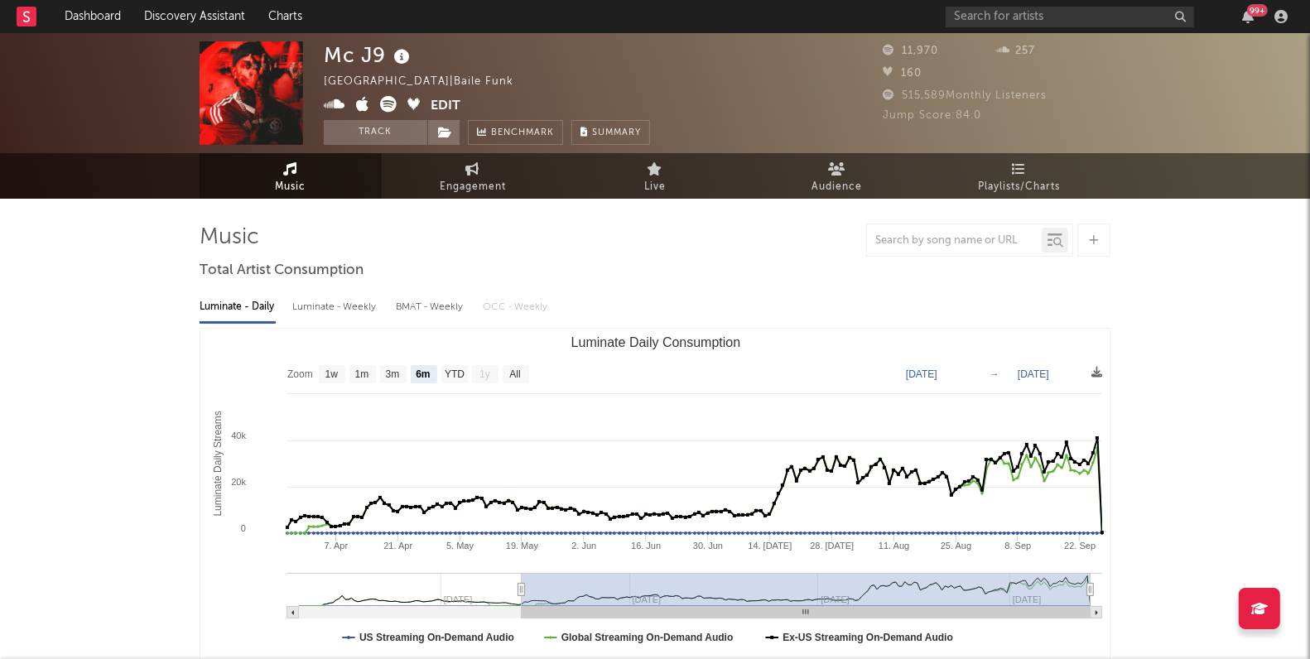
click at [331, 320] on div "Luminate - Weekly" at bounding box center [335, 307] width 87 height 28
select select "6m"
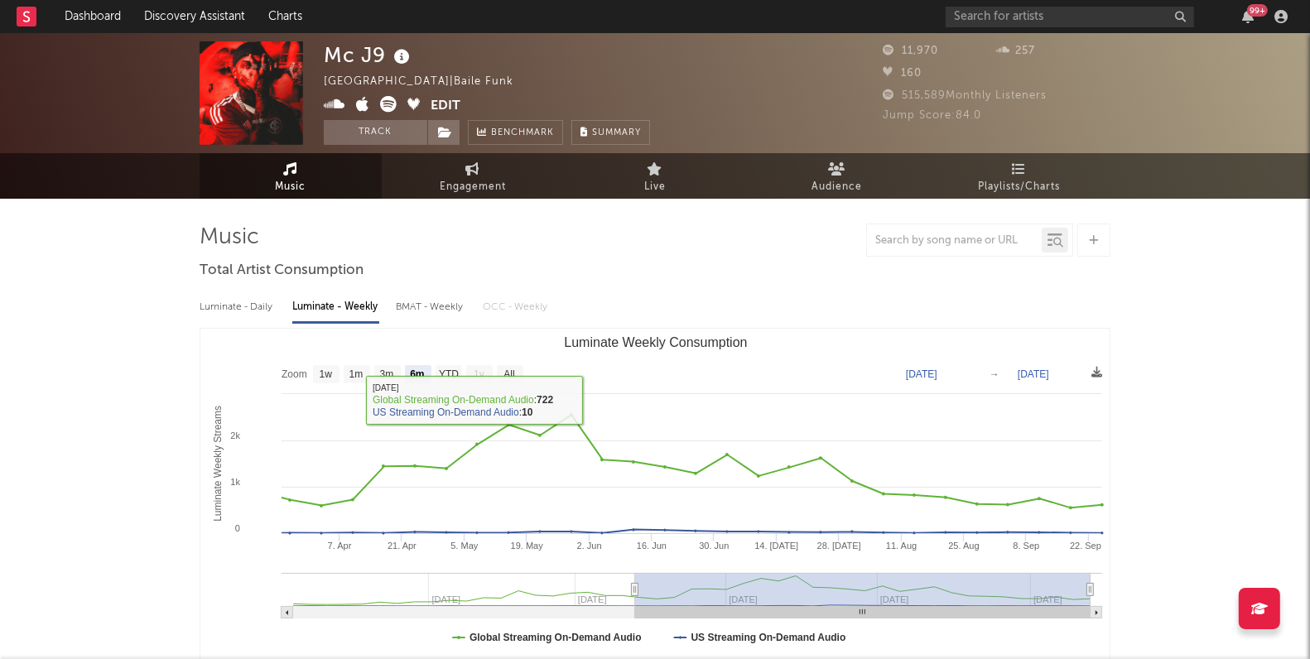
click at [236, 311] on div "Luminate - Daily" at bounding box center [238, 307] width 76 height 28
select select "6m"
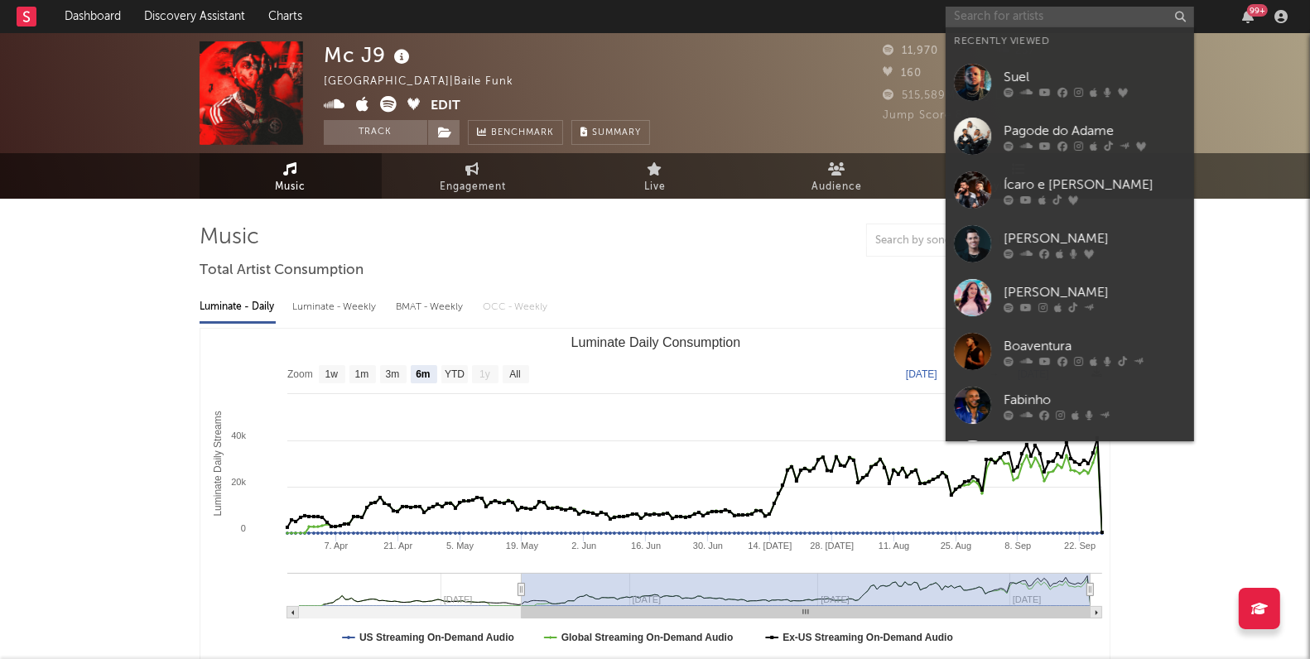
click at [1003, 17] on input "text" at bounding box center [1069, 17] width 248 height 21
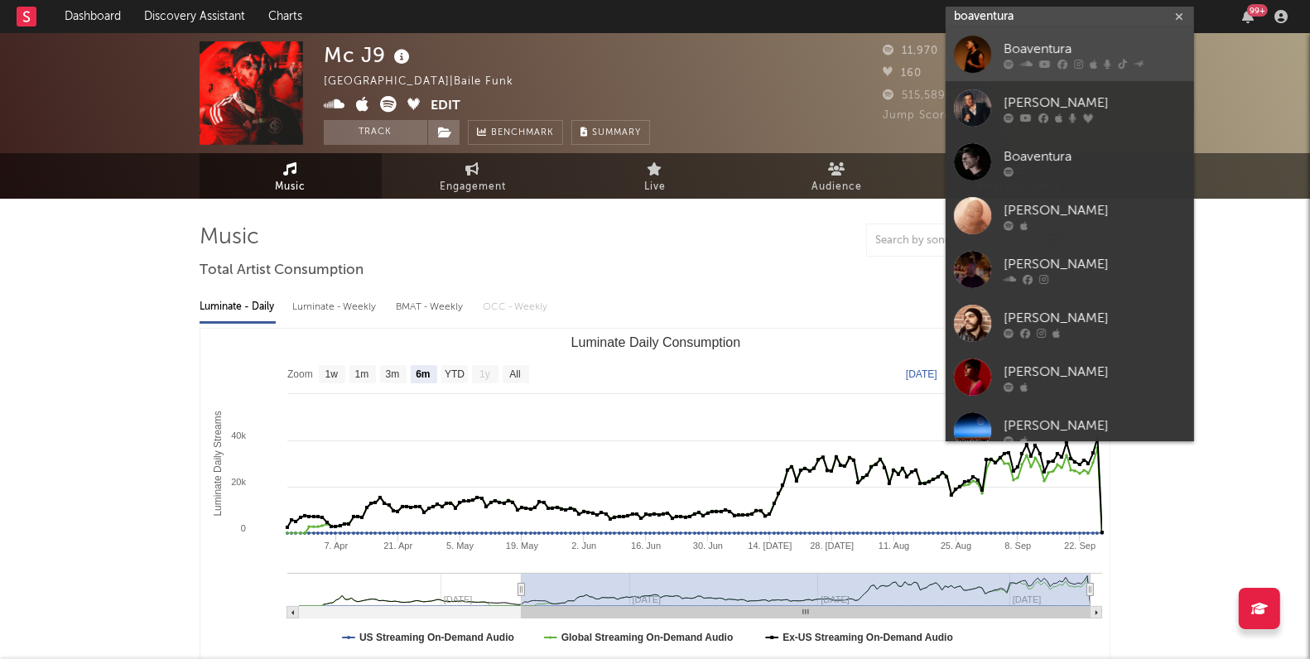
type input "boaventura"
click at [1019, 40] on div "Boaventura" at bounding box center [1094, 50] width 182 height 20
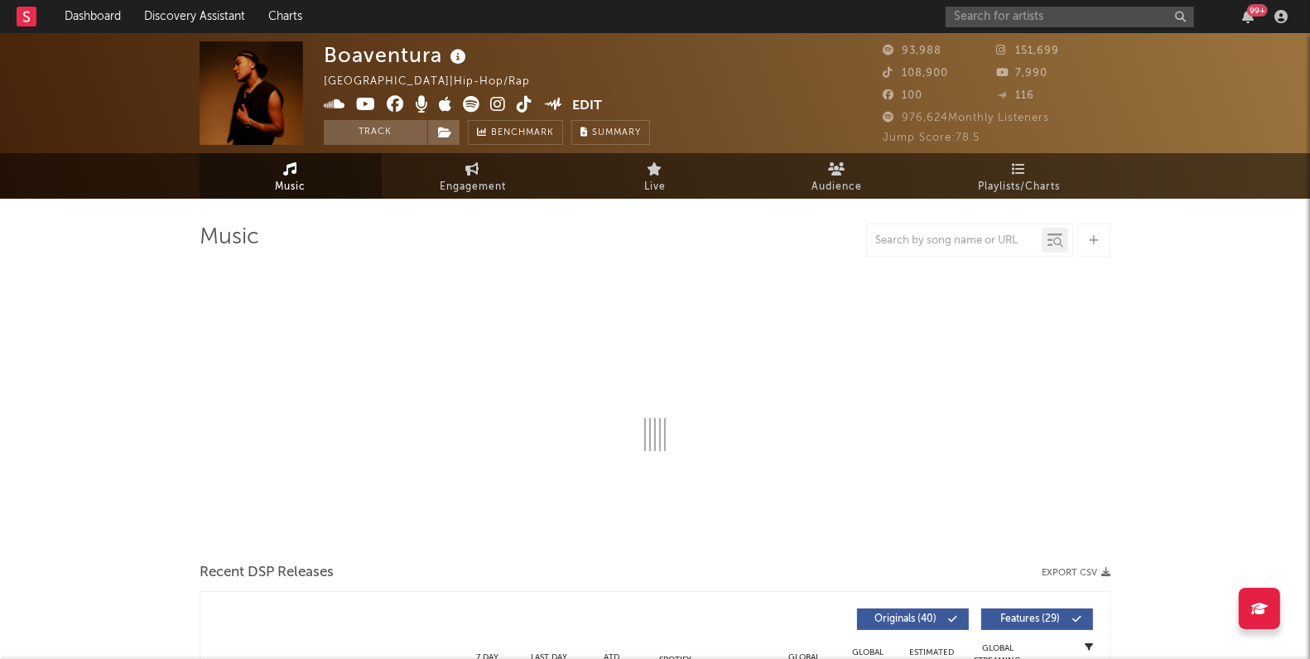
select select "6m"
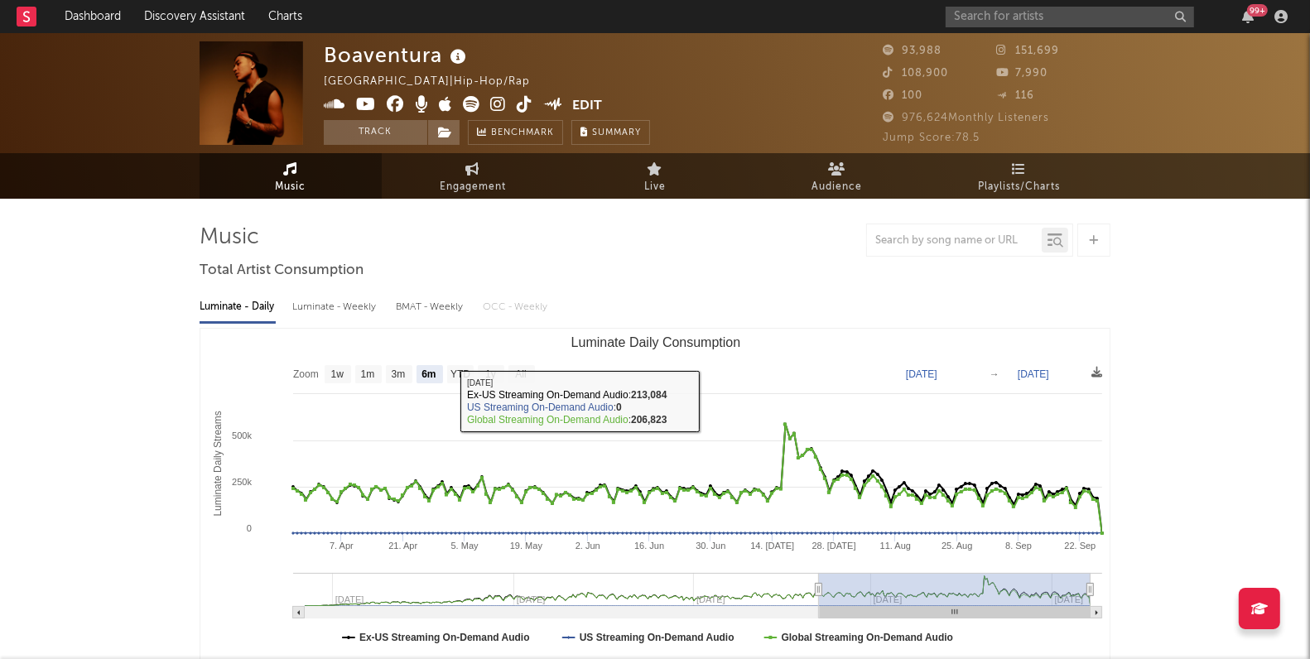
click at [339, 303] on div "Luminate - Weekly" at bounding box center [335, 307] width 87 height 28
select select "6m"
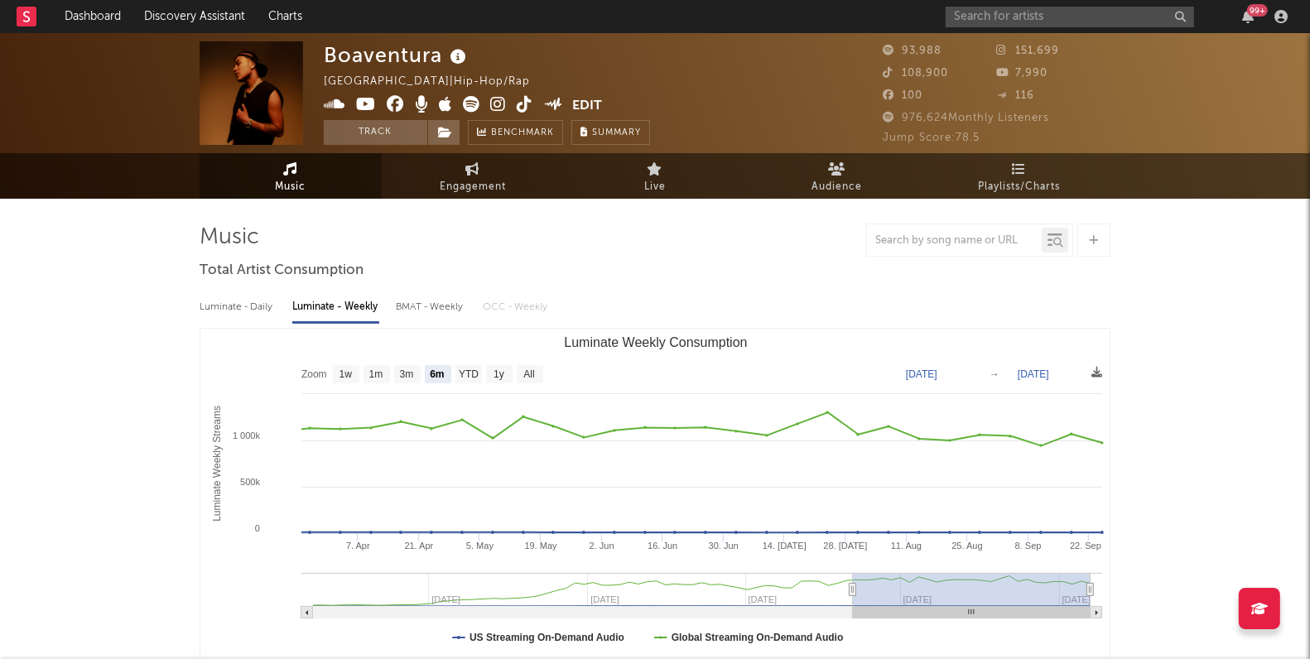
click at [421, 299] on div "BMAT - Weekly" at bounding box center [431, 307] width 70 height 28
select select "6m"
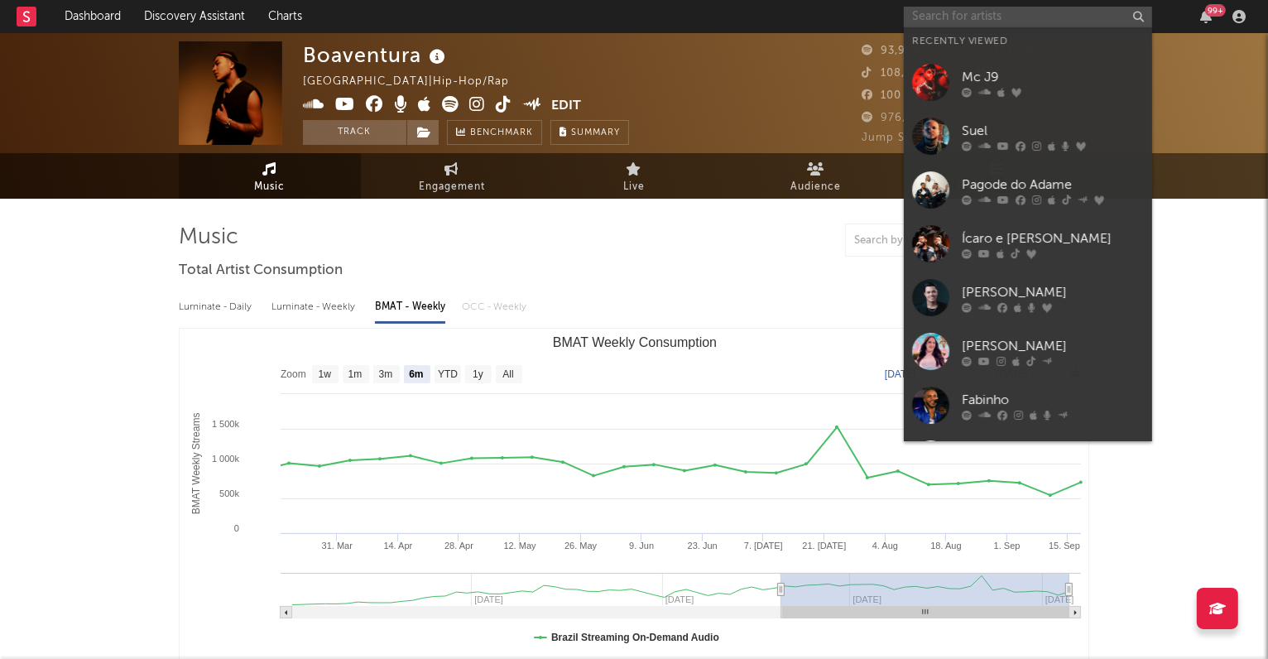
click at [945, 10] on input "text" at bounding box center [1028, 17] width 248 height 21
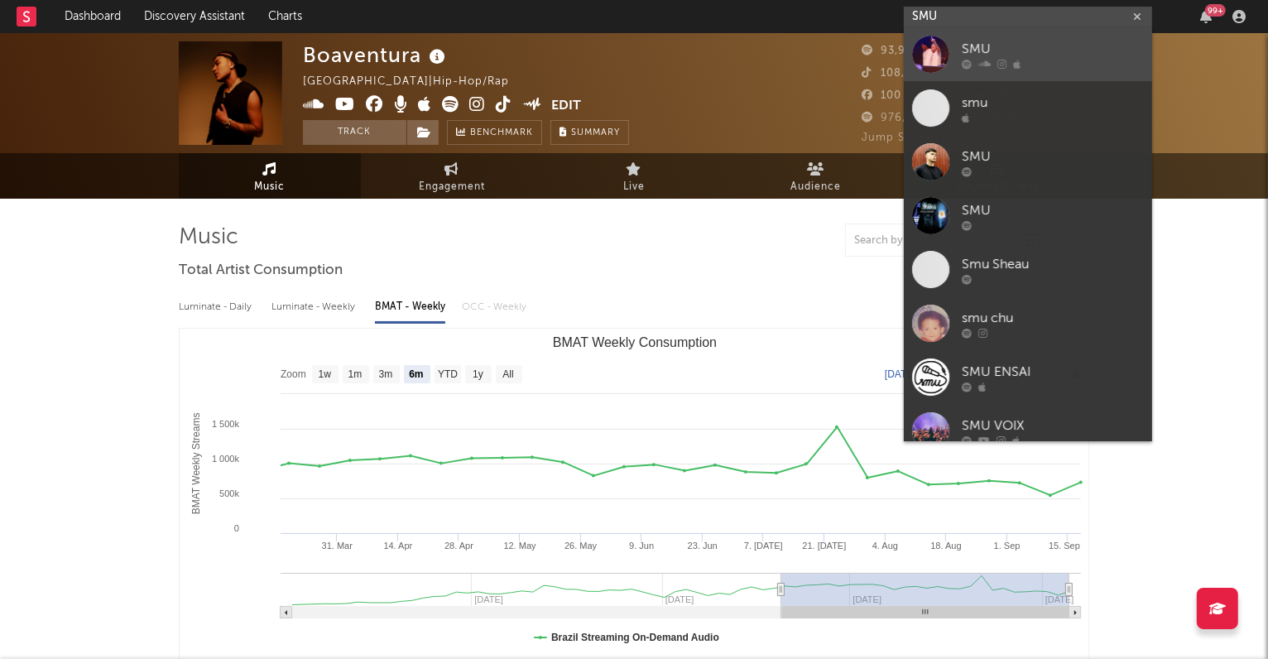
type input "SMU"
click at [975, 41] on div "SMU" at bounding box center [1053, 50] width 182 height 20
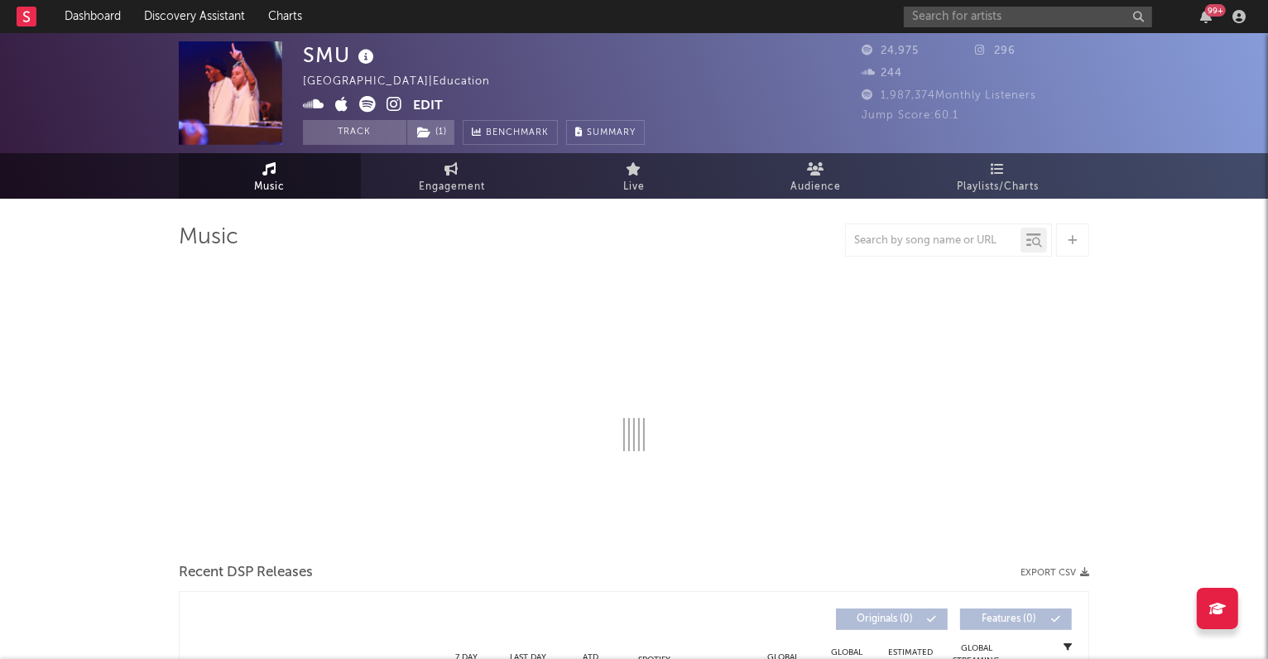
select select "6m"
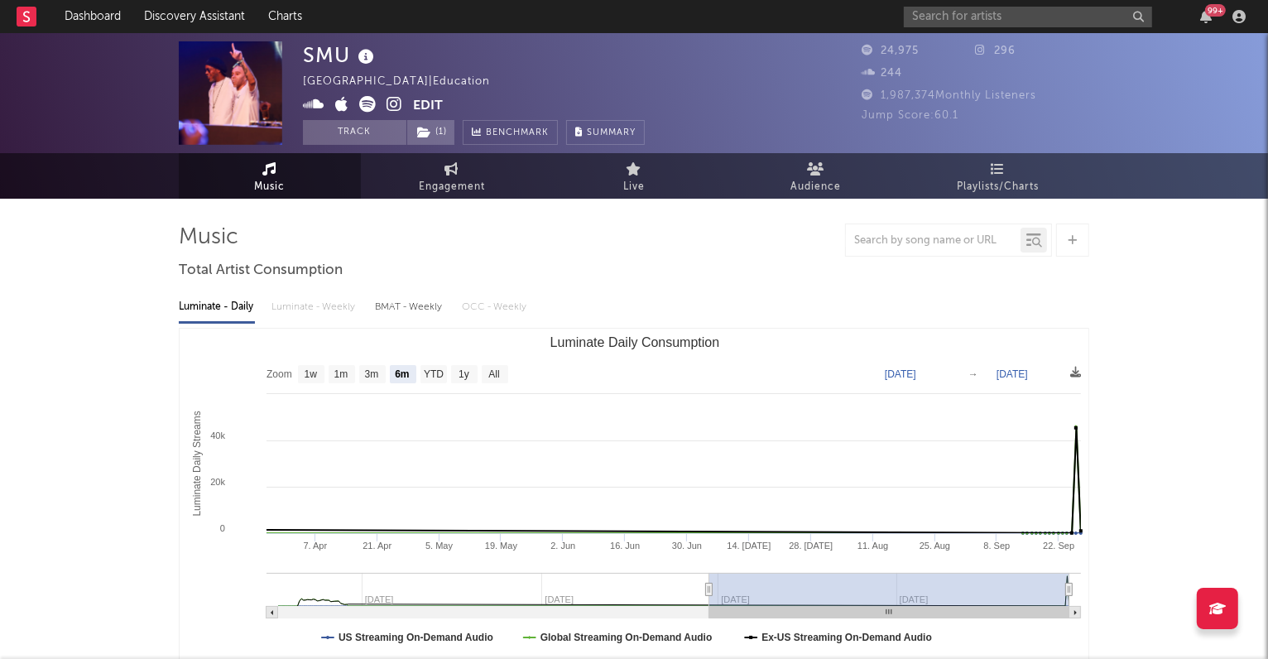
click at [433, 303] on div "BMAT - Weekly" at bounding box center [410, 307] width 70 height 28
select select "6m"
